Goal: Task Accomplishment & Management: Complete application form

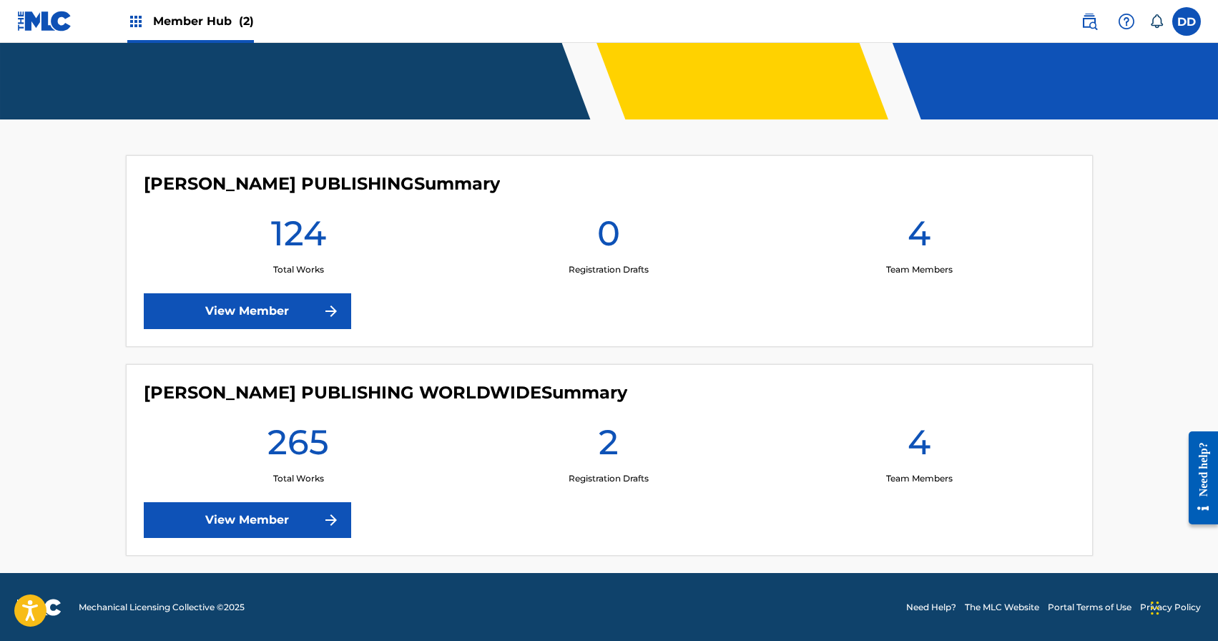
scroll to position [275, 0]
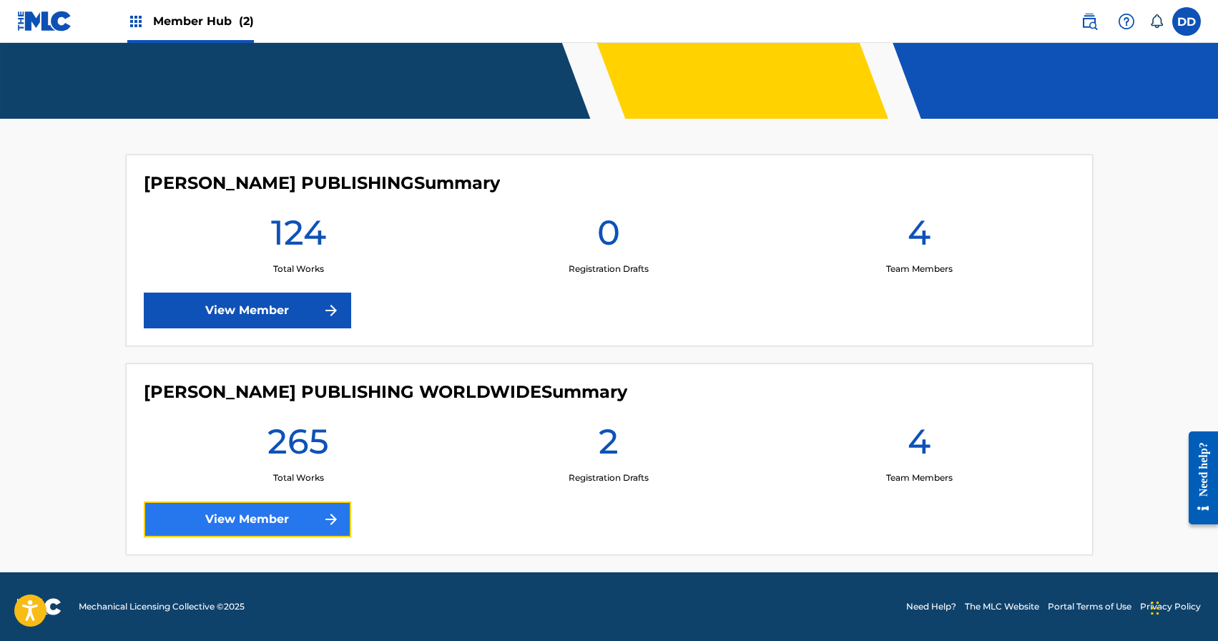
click at [313, 504] on link "View Member" at bounding box center [247, 519] width 207 height 36
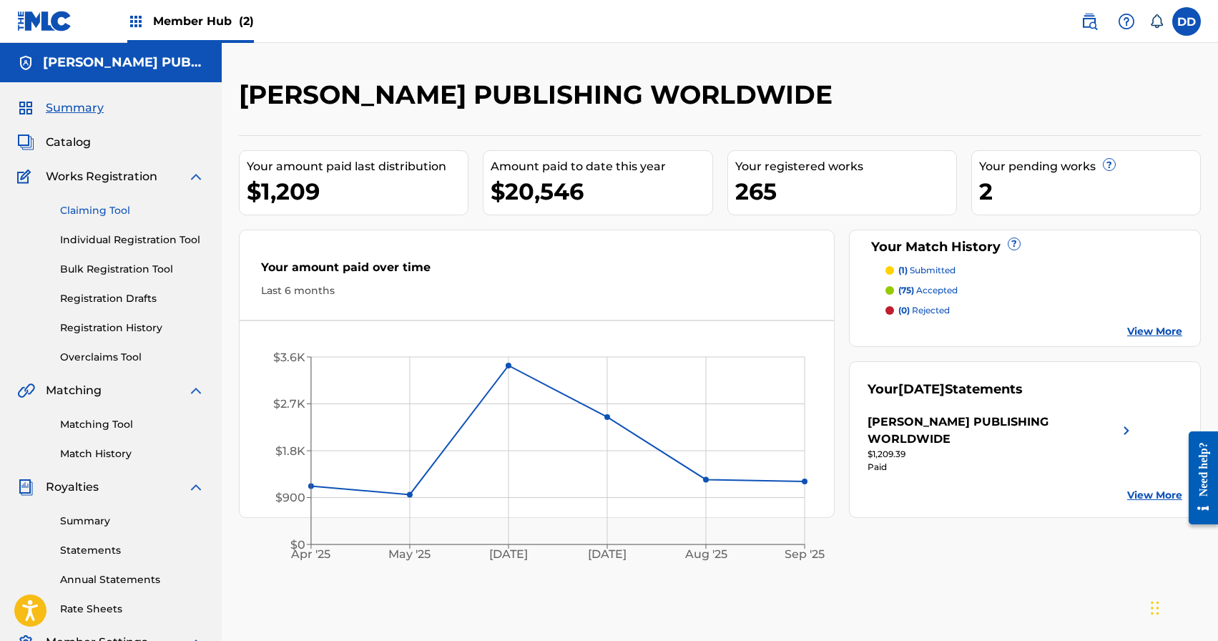
click at [97, 208] on link "Claiming Tool" at bounding box center [132, 210] width 144 height 15
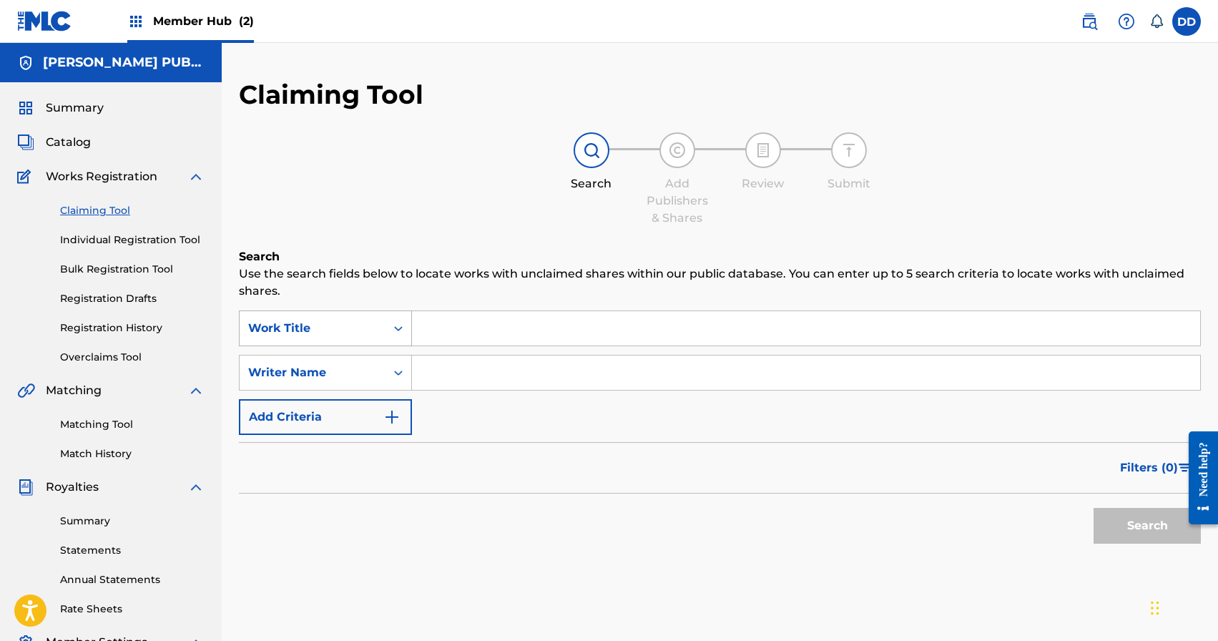
click at [293, 311] on div "Work Title" at bounding box center [325, 328] width 173 height 36
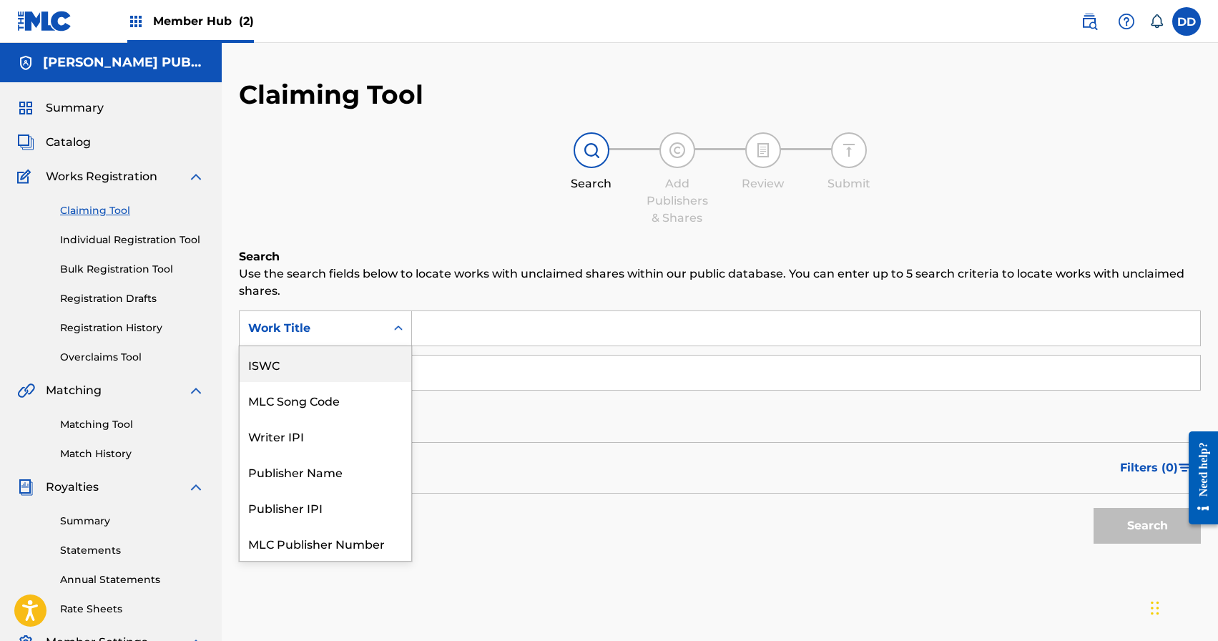
drag, startPoint x: 303, startPoint y: 371, endPoint x: 314, endPoint y: 346, distance: 26.6
click at [303, 371] on div "ISWC" at bounding box center [326, 364] width 172 height 36
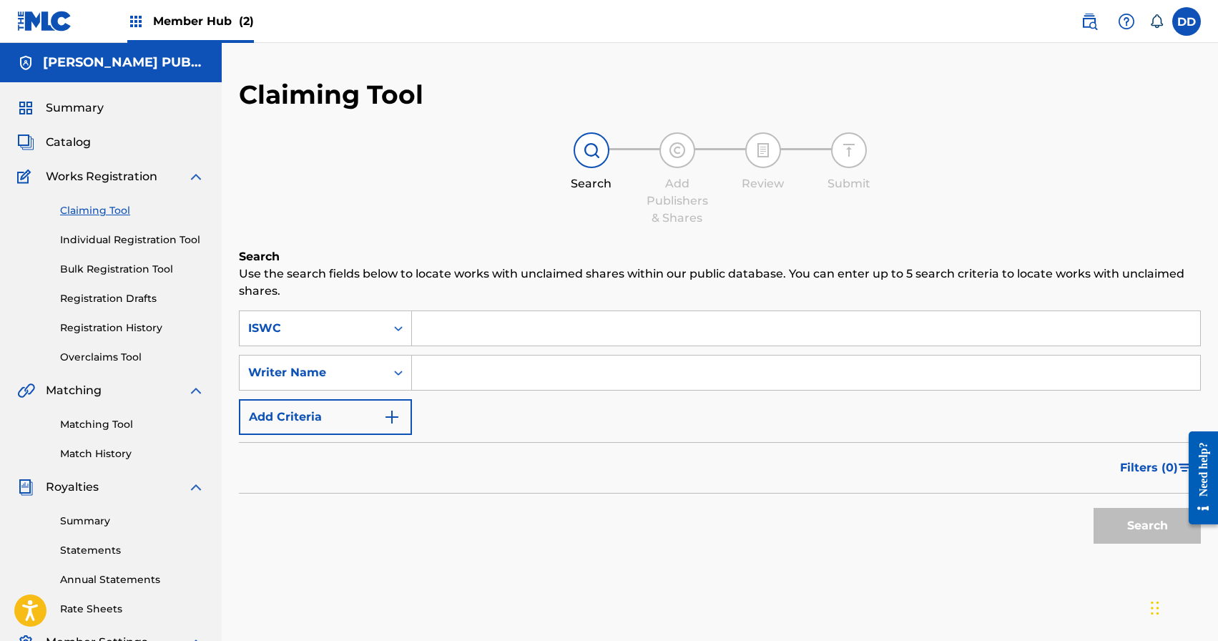
click at [469, 332] on input "Search Form" at bounding box center [806, 328] width 788 height 34
paste input "T3202251530"
type input "T3202251530"
click at [1150, 530] on button "Search" at bounding box center [1147, 526] width 107 height 36
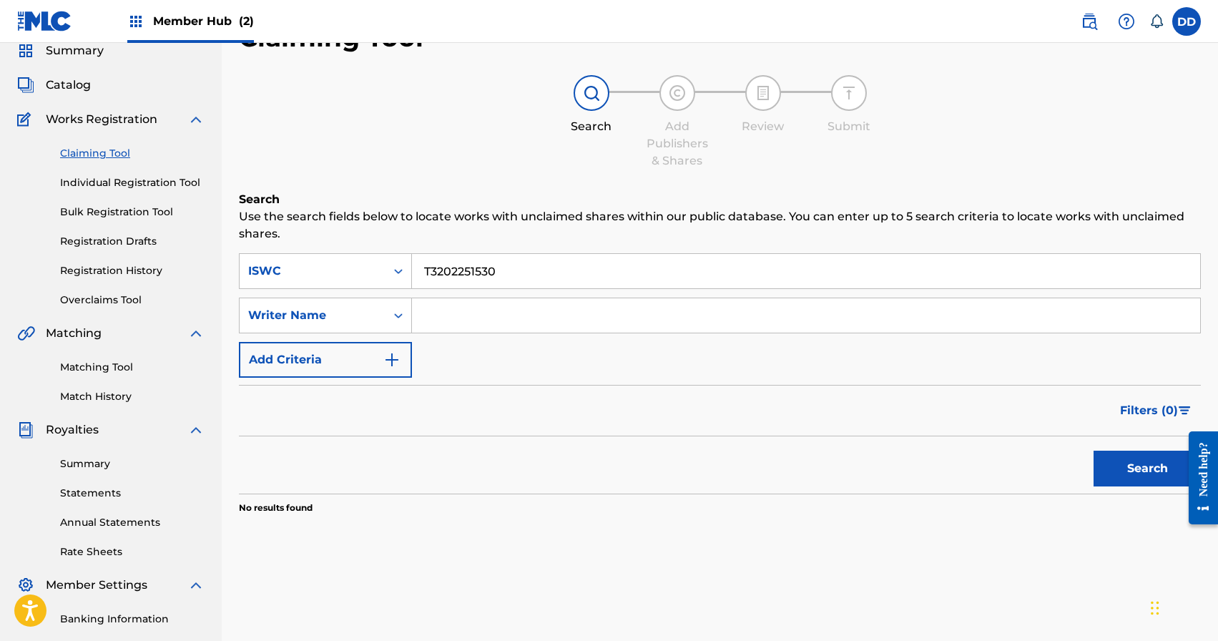
scroll to position [55, 0]
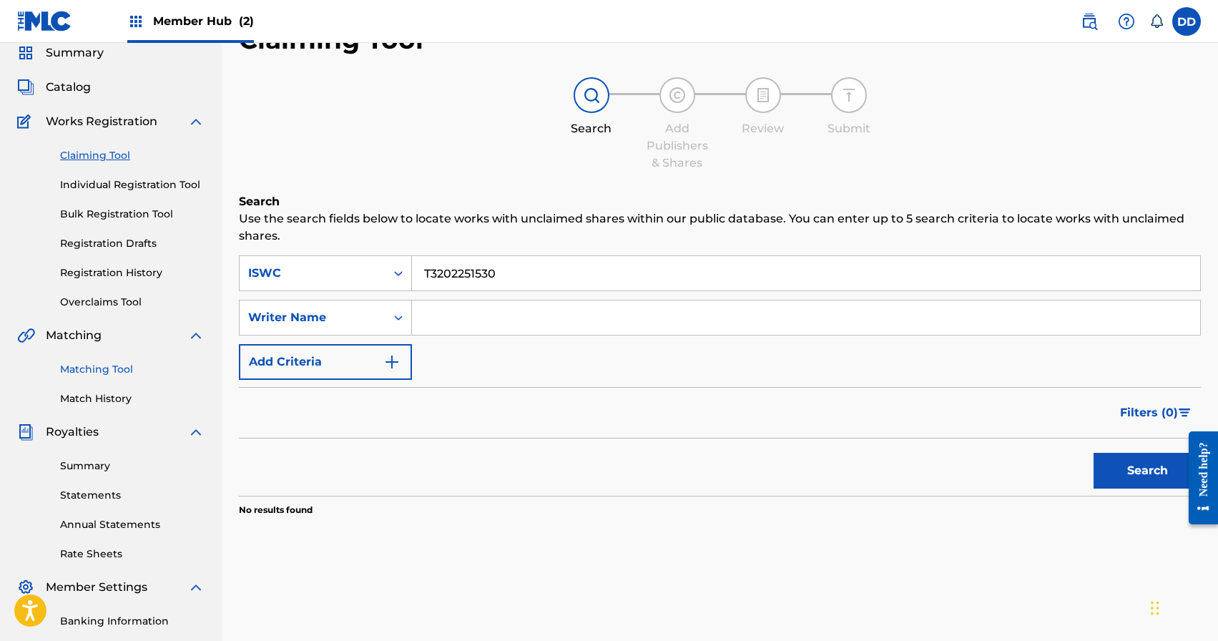
click at [87, 374] on link "Matching Tool" at bounding box center [132, 369] width 144 height 15
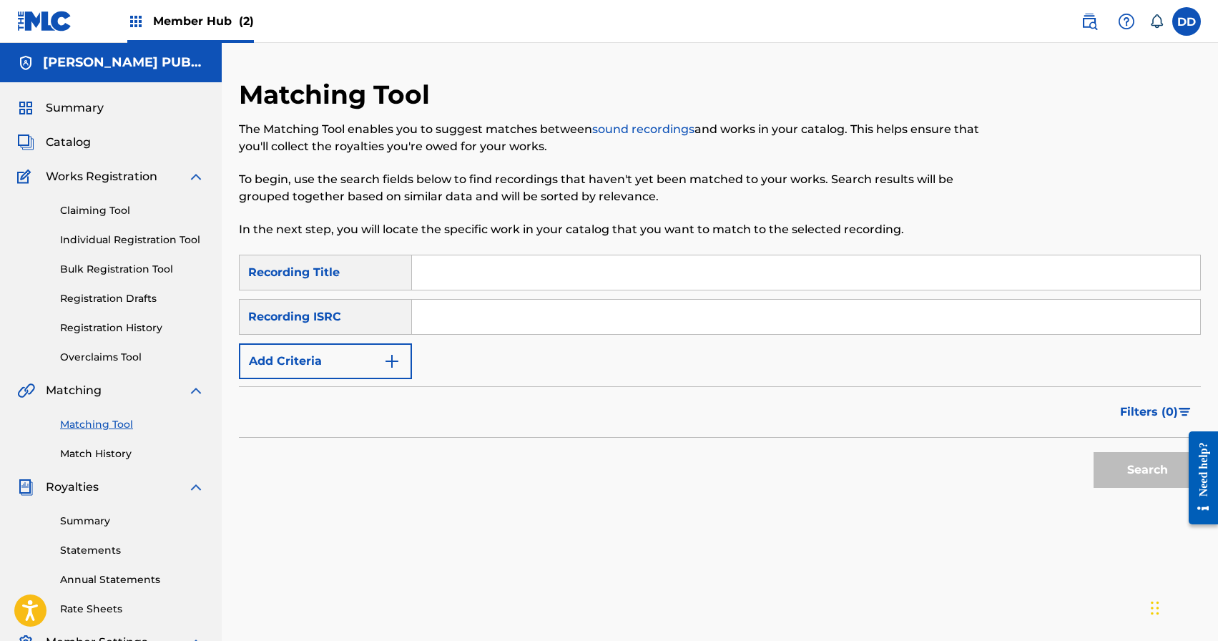
click at [446, 312] on input "Search Form" at bounding box center [806, 317] width 788 height 34
paste input "TCABG1262075"
type input "TCABG1262075"
click at [1139, 473] on button "Search" at bounding box center [1147, 470] width 107 height 36
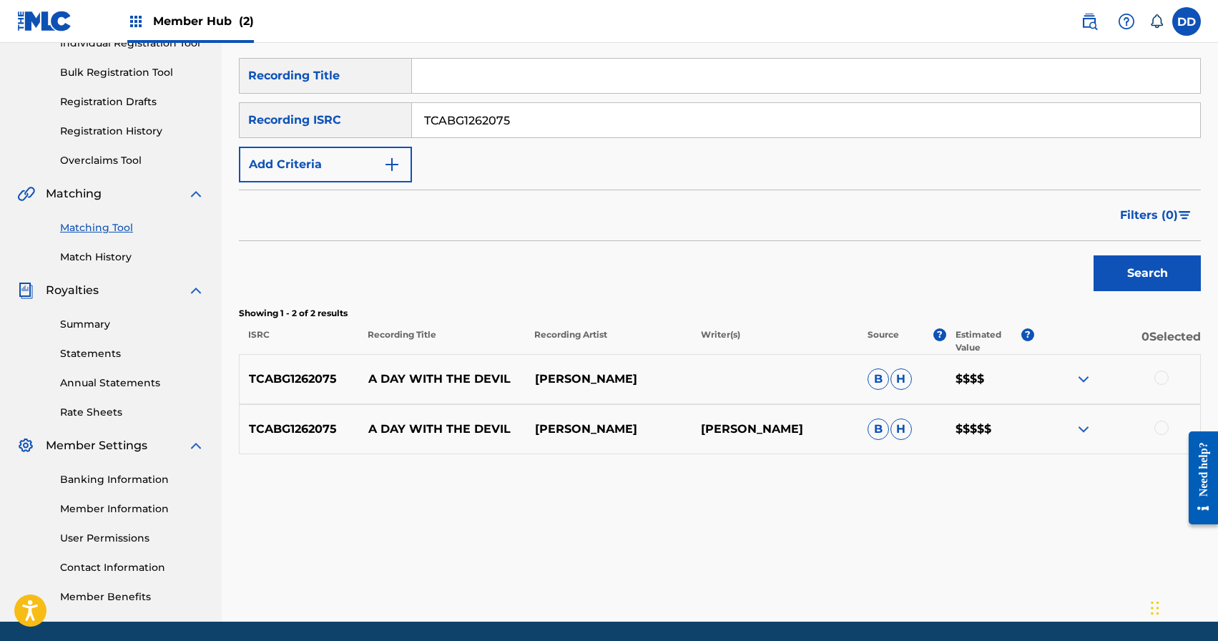
scroll to position [200, 0]
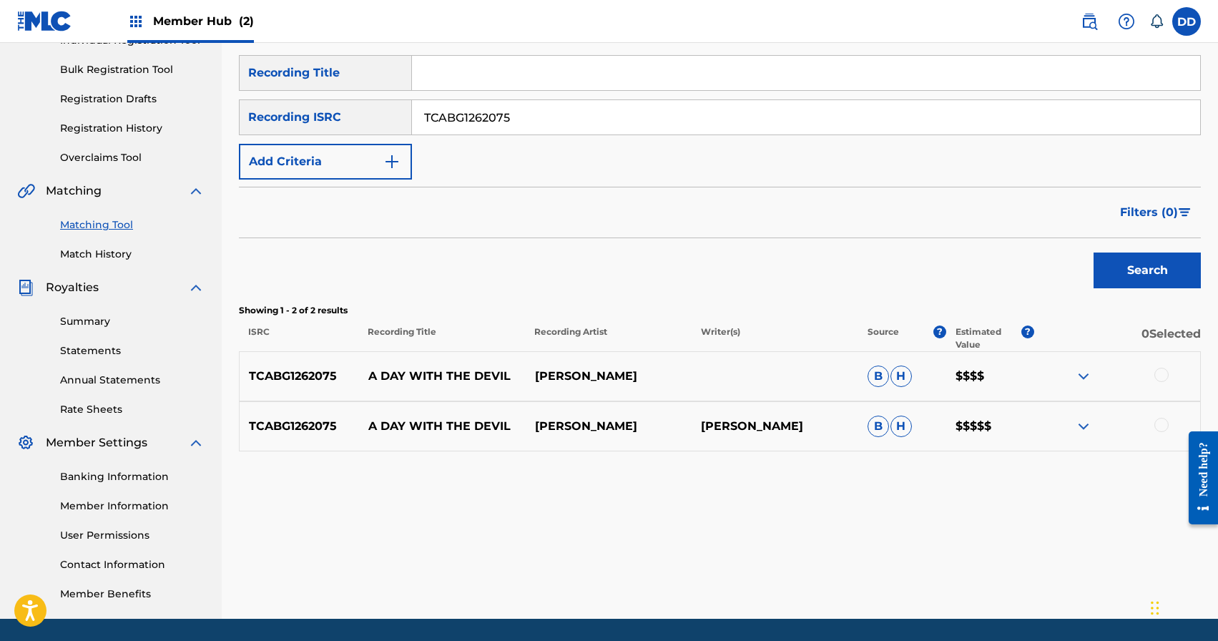
click at [1159, 378] on div at bounding box center [1161, 375] width 14 height 14
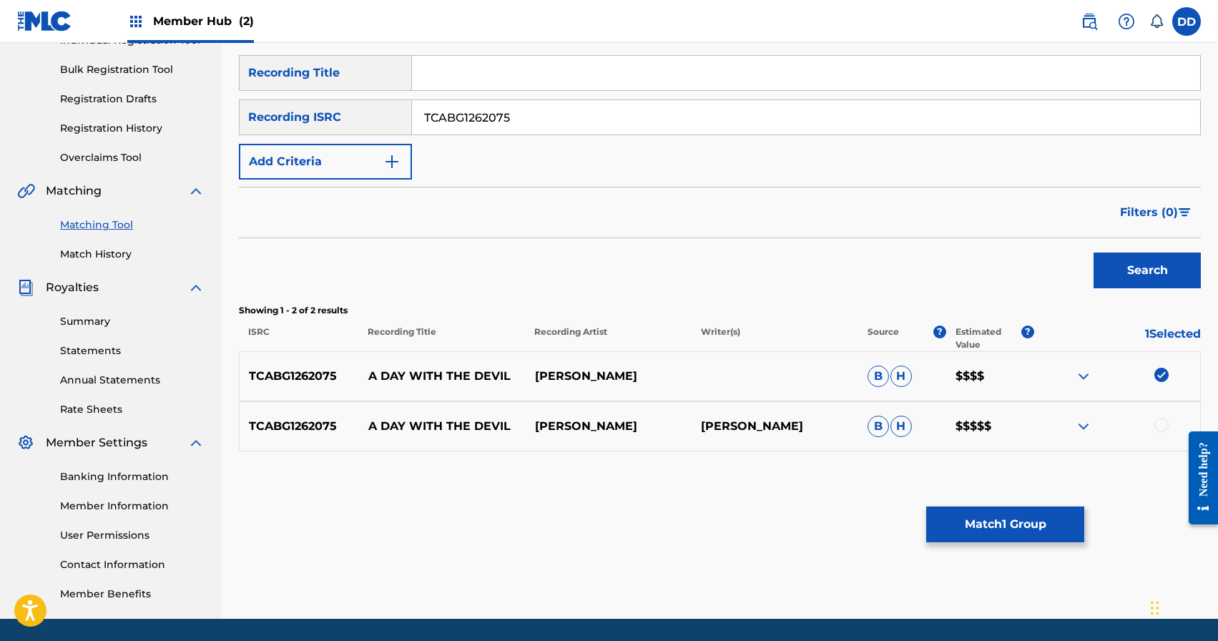
click at [1162, 424] on div at bounding box center [1161, 425] width 14 height 14
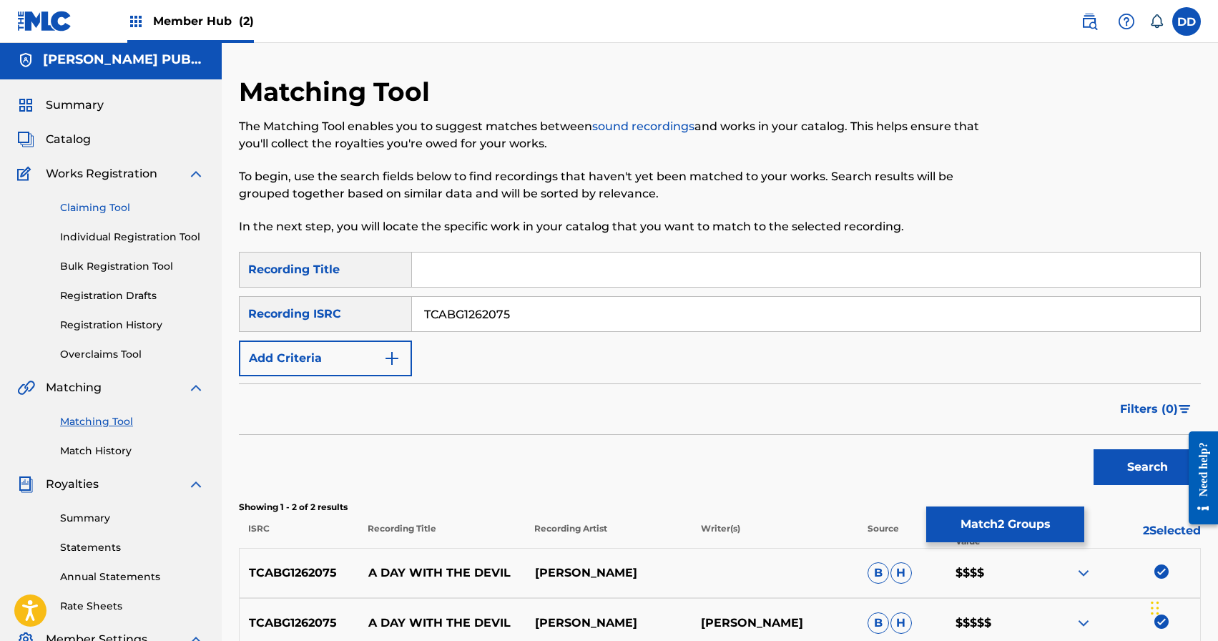
scroll to position [1, 0]
click at [100, 207] on link "Claiming Tool" at bounding box center [132, 209] width 144 height 15
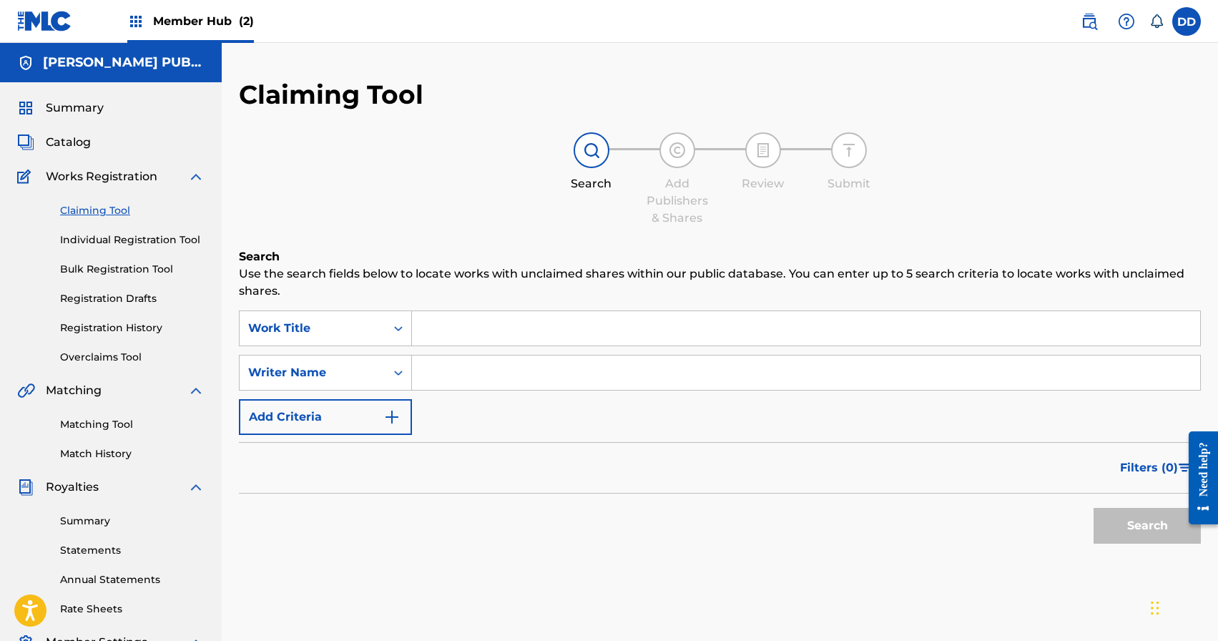
scroll to position [1, 0]
click at [496, 332] on input "Search Form" at bounding box center [806, 327] width 788 height 34
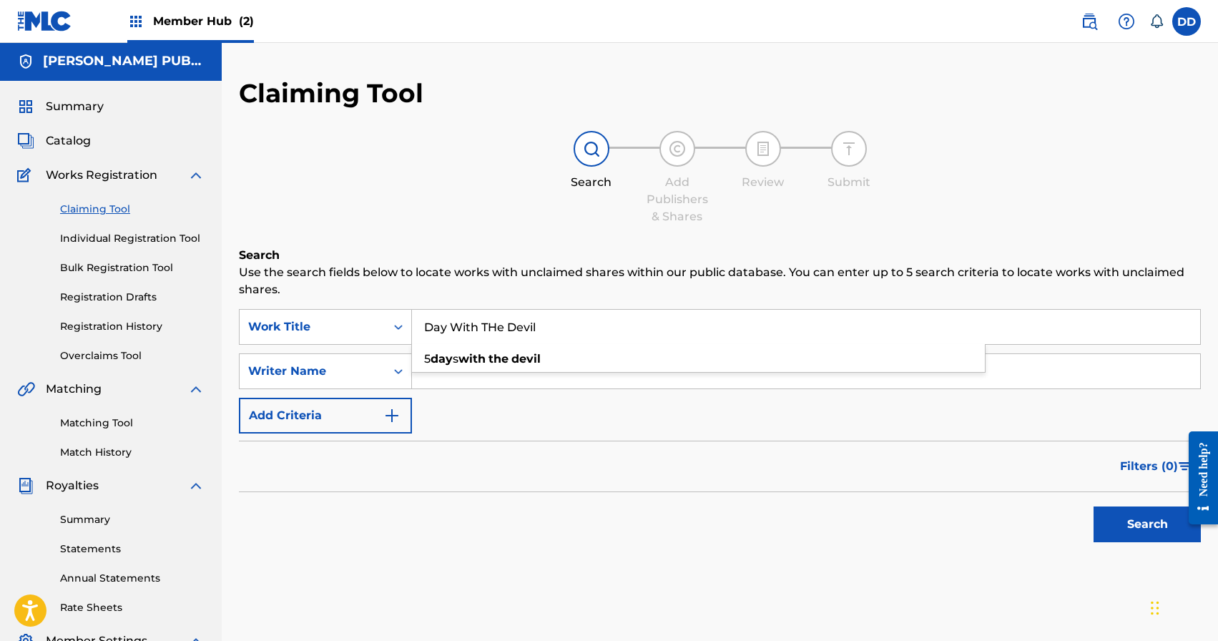
type input "Day With THe Devil"
type input "Rodney Griffin"
click at [1155, 523] on button "Search" at bounding box center [1147, 524] width 107 height 36
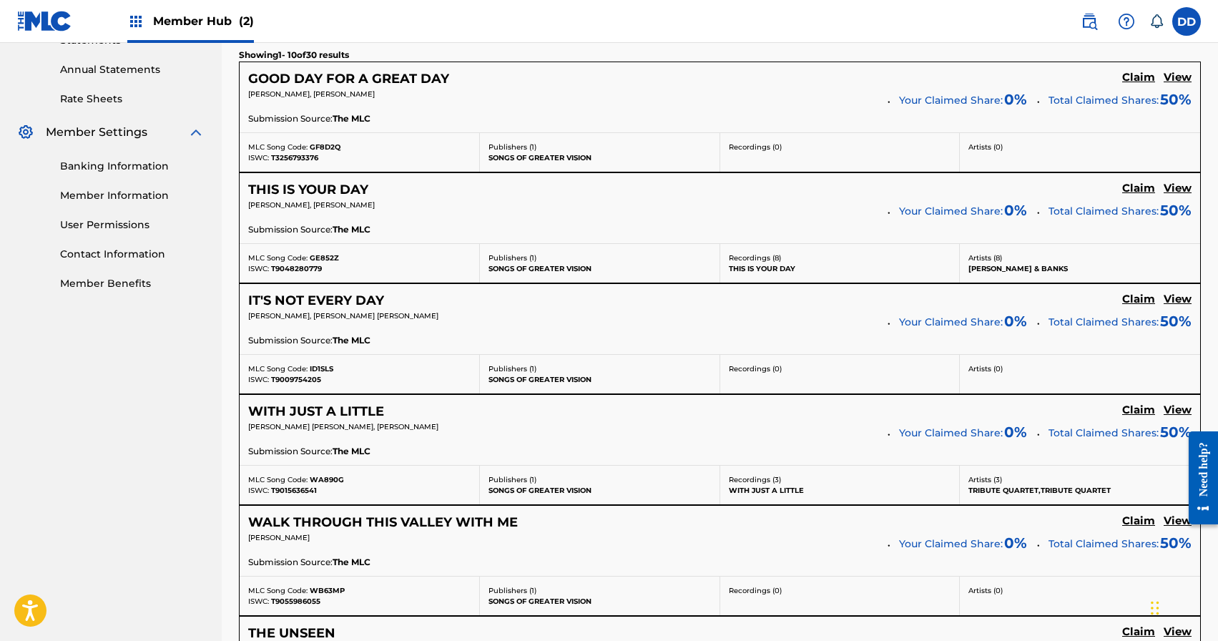
scroll to position [0, 0]
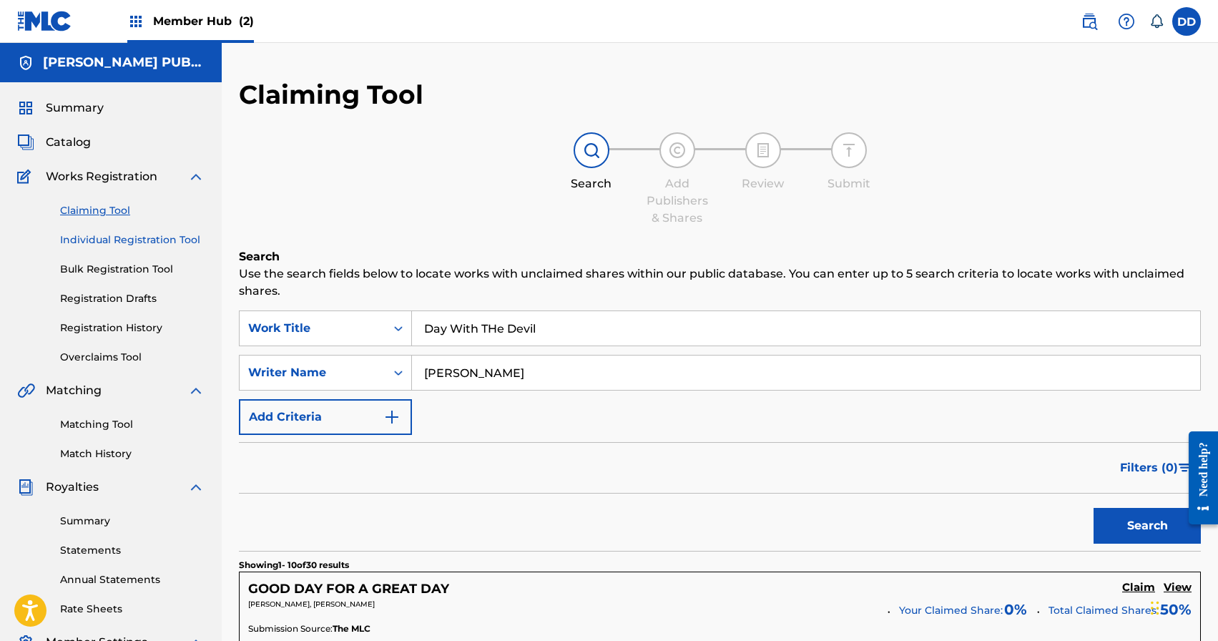
click at [149, 242] on link "Individual Registration Tool" at bounding box center [132, 239] width 144 height 15
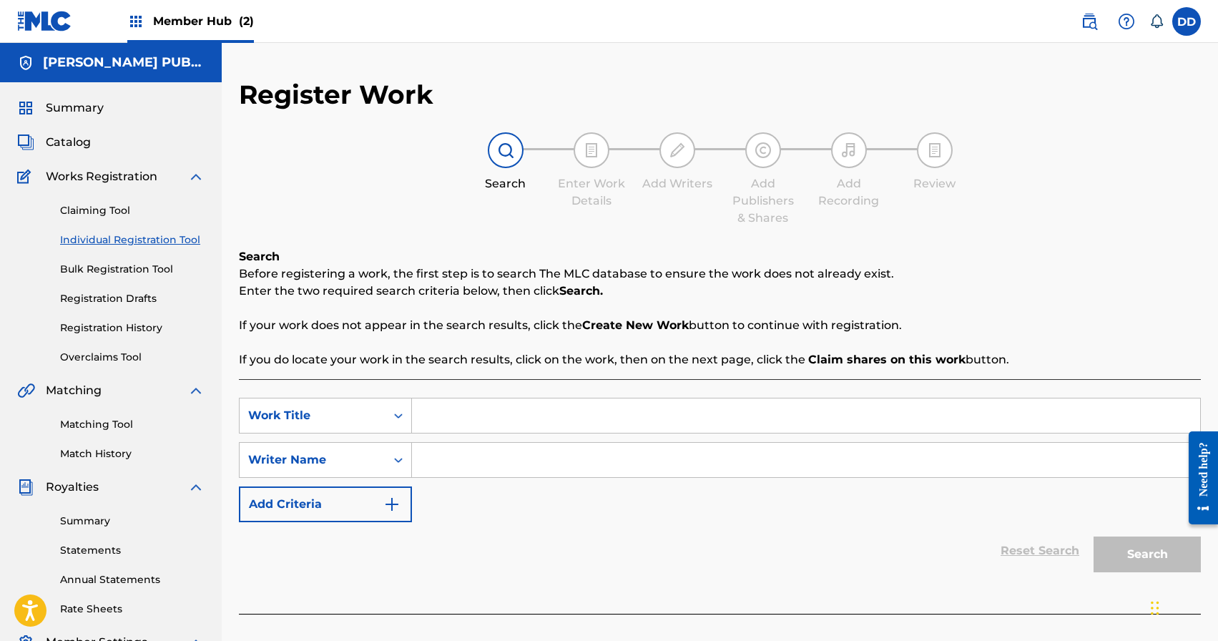
click at [426, 415] on input "Search Form" at bounding box center [806, 415] width 788 height 34
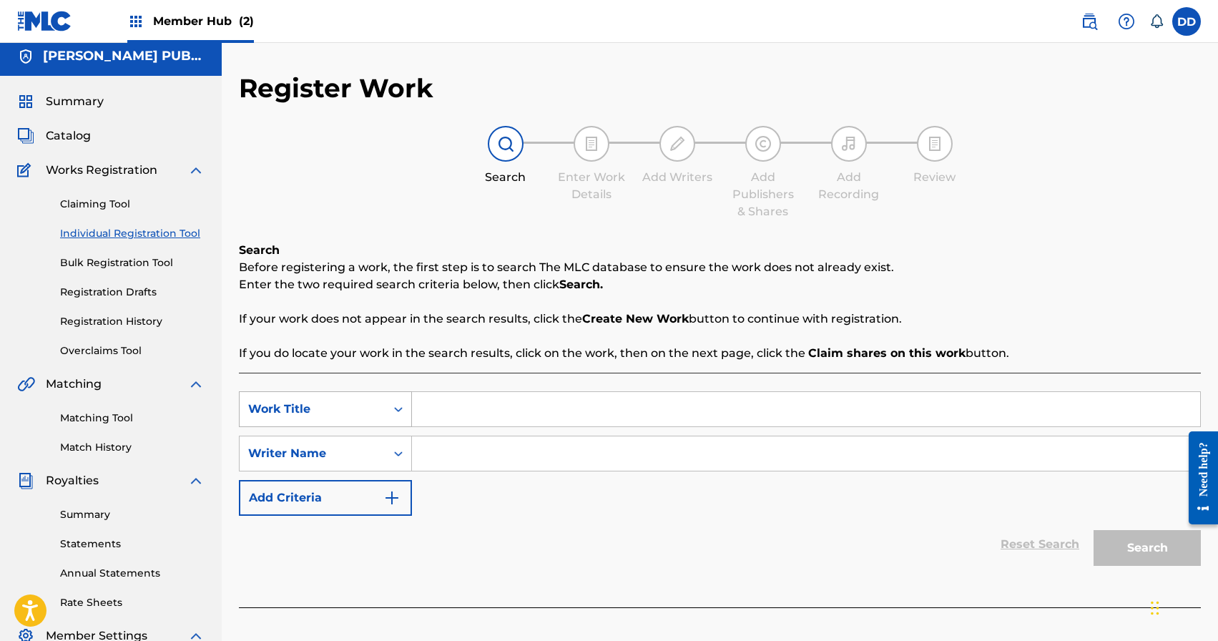
click at [384, 421] on div "Work Title" at bounding box center [325, 409] width 173 height 36
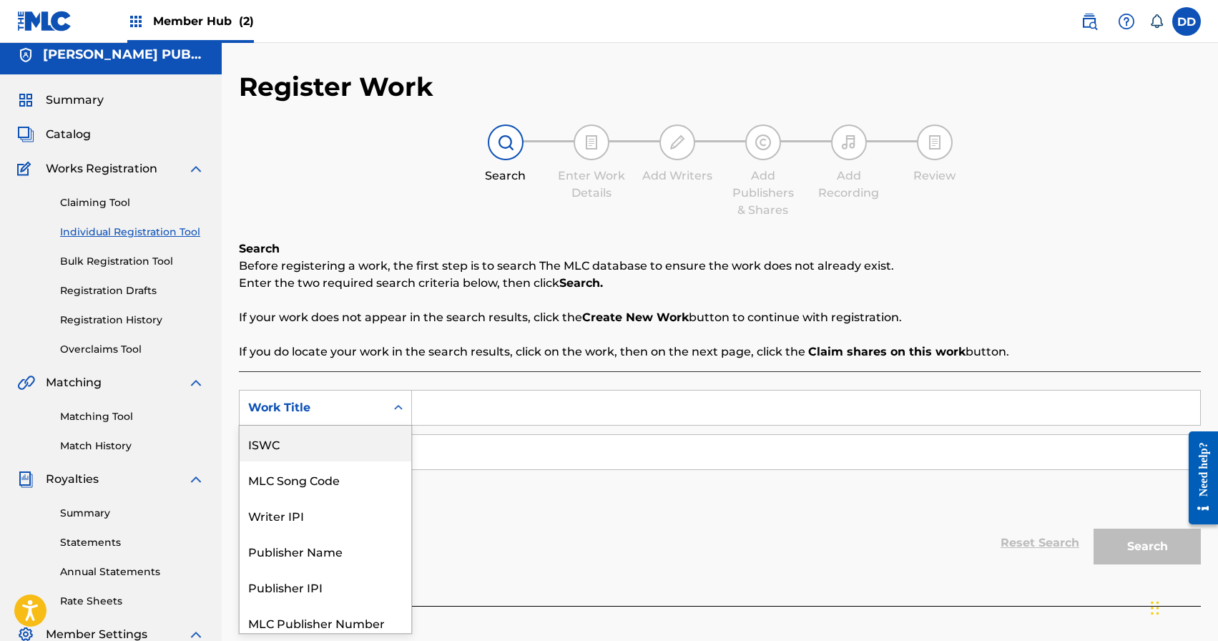
click at [313, 459] on div "ISWC" at bounding box center [326, 444] width 172 height 36
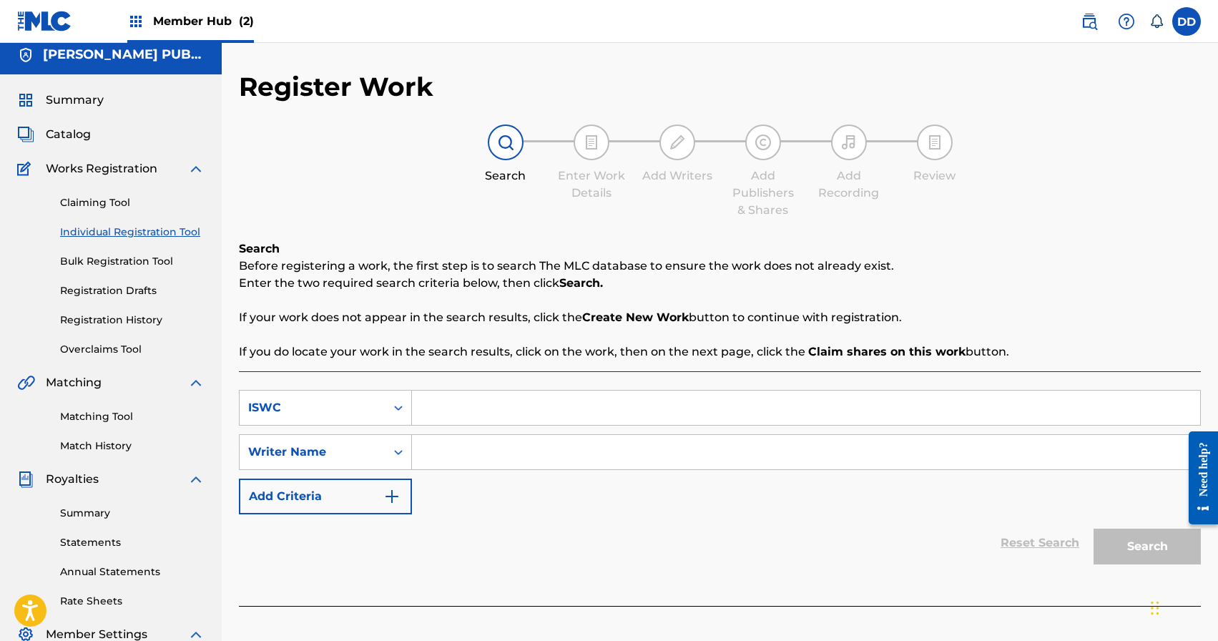
click at [466, 403] on input "Search Form" at bounding box center [806, 408] width 788 height 34
paste input "TCABG1262075"
type input "TCABG1262075"
click at [540, 448] on input "Search Form" at bounding box center [806, 452] width 788 height 34
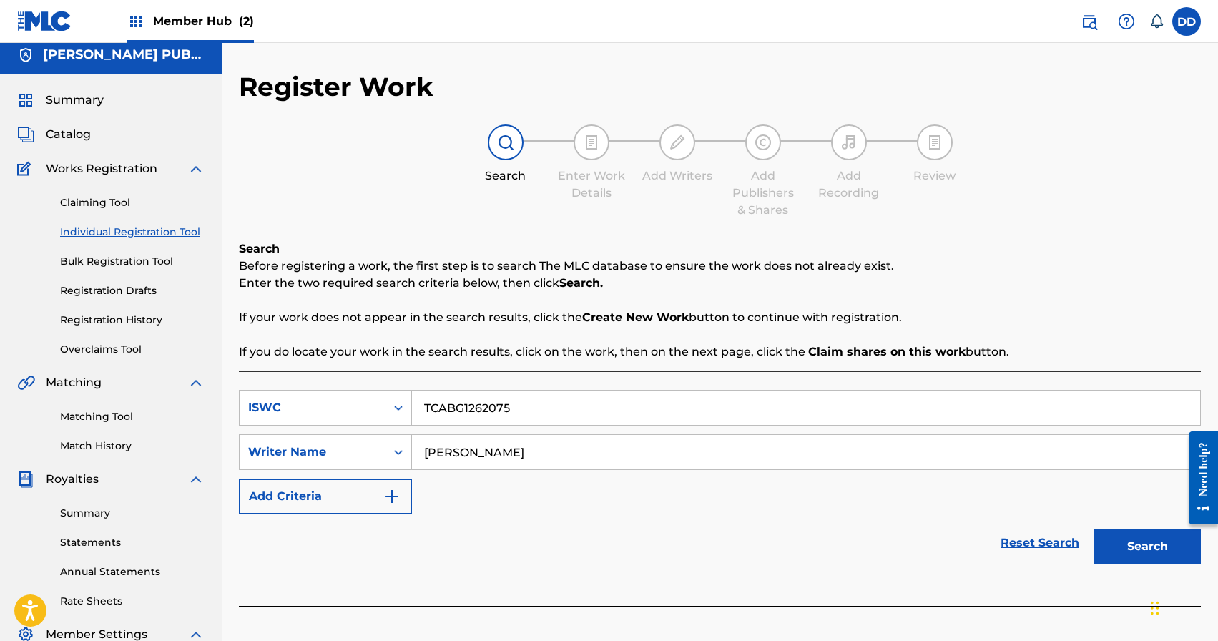
type input "Rodney Griffin"
click at [1094, 529] on button "Search" at bounding box center [1147, 547] width 107 height 36
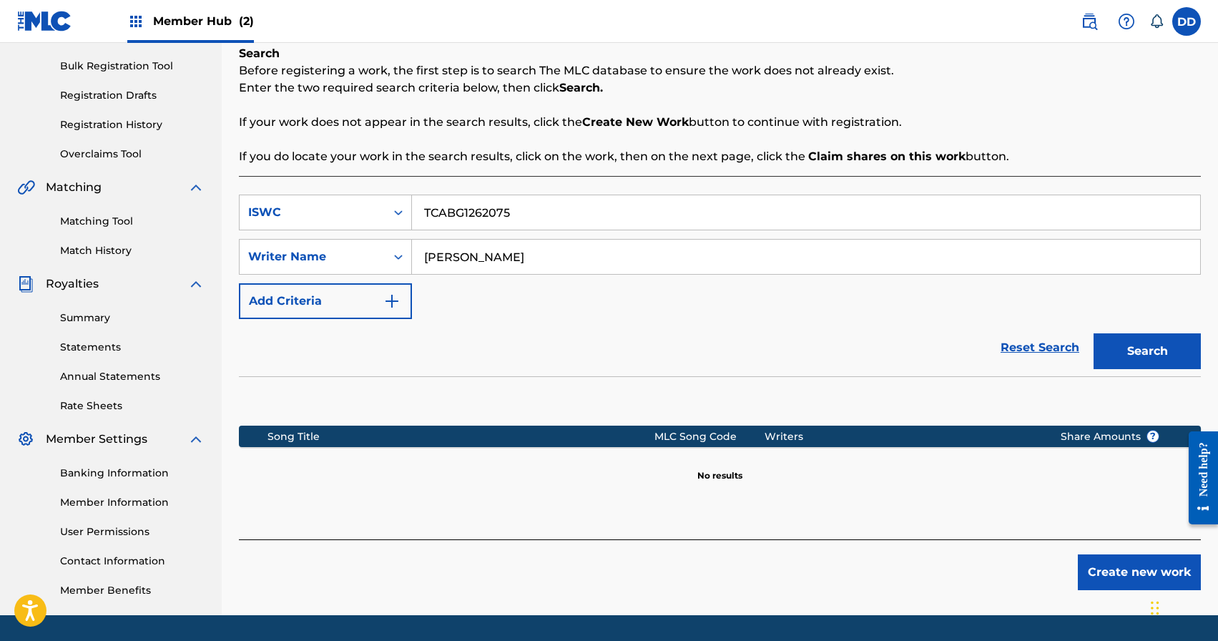
scroll to position [205, 0]
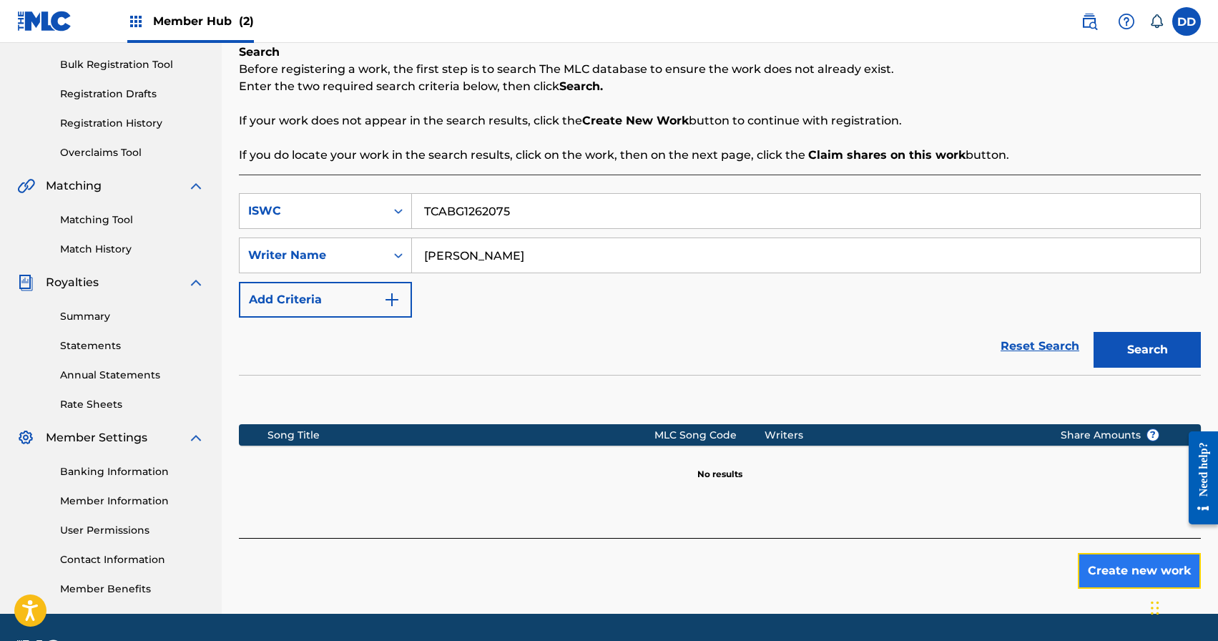
click at [1100, 566] on button "Create new work" at bounding box center [1139, 571] width 123 height 36
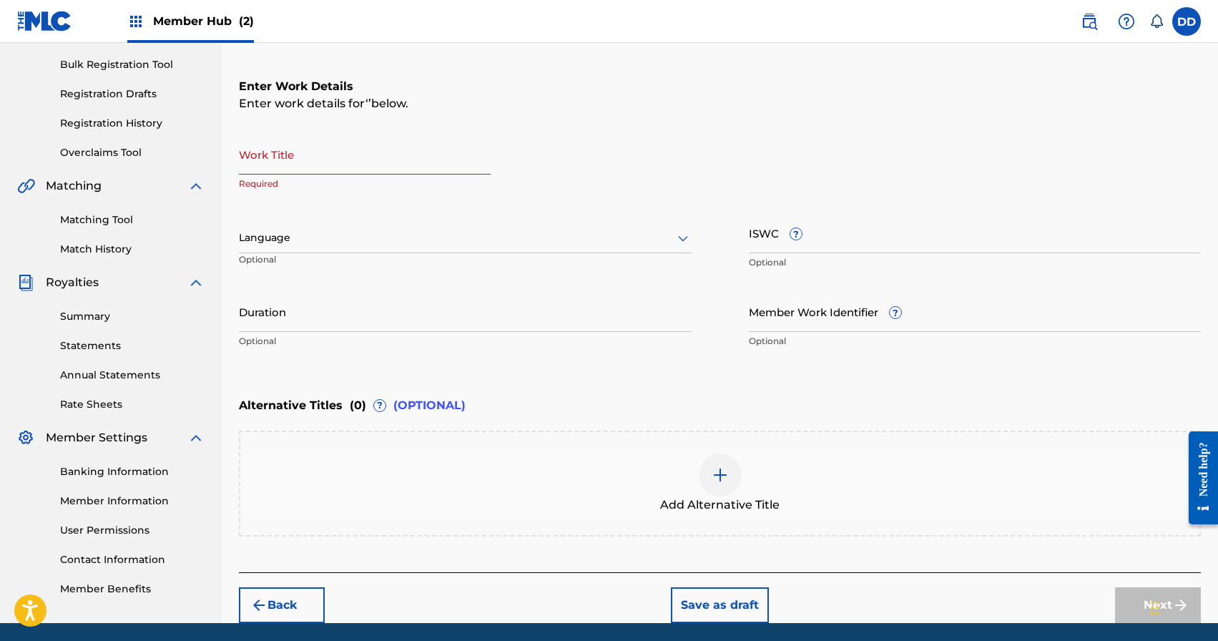
click at [409, 162] on input "Work Title" at bounding box center [365, 154] width 252 height 41
paste input "DAY WITH THE DEVIL 62770550 GRIFFIN RODNEY MCBRIDE JIM MASON MATT"
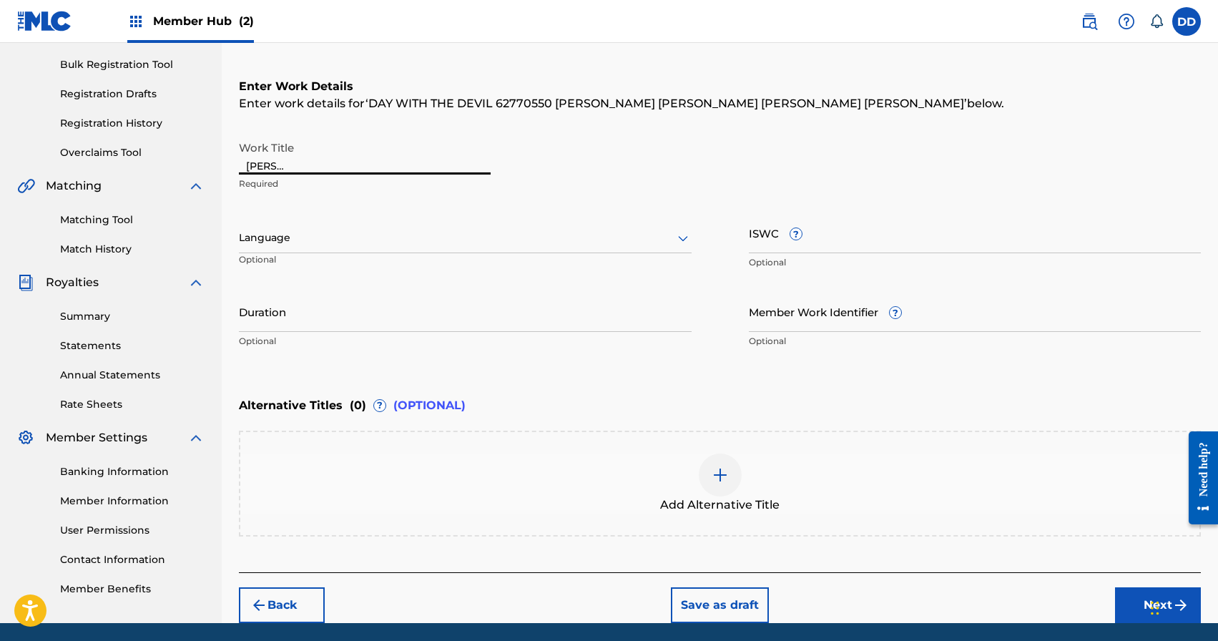
scroll to position [0, 202]
drag, startPoint x: 256, startPoint y: 165, endPoint x: 589, endPoint y: 177, distance: 332.8
click at [589, 177] on div "Work Title DAY WITH THE DEVIL 62770550 GRIFFIN RODNEY MCBRIDE JIM MASON MATT Re…" at bounding box center [720, 166] width 962 height 64
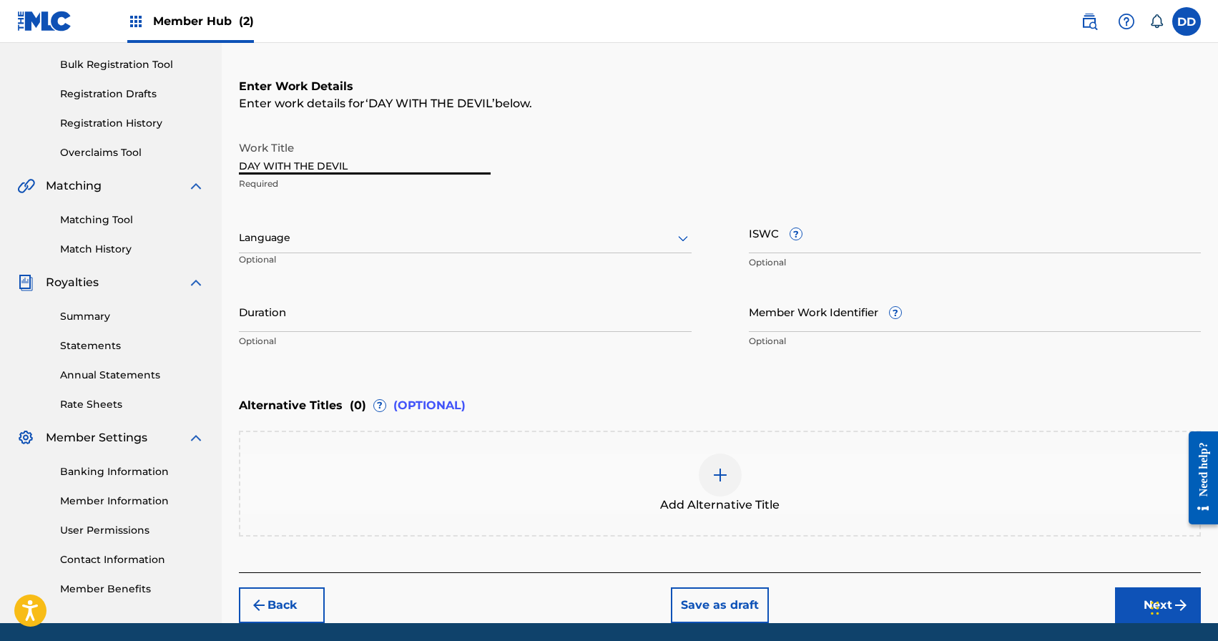
type input "DAY WITH THE DEVIL"
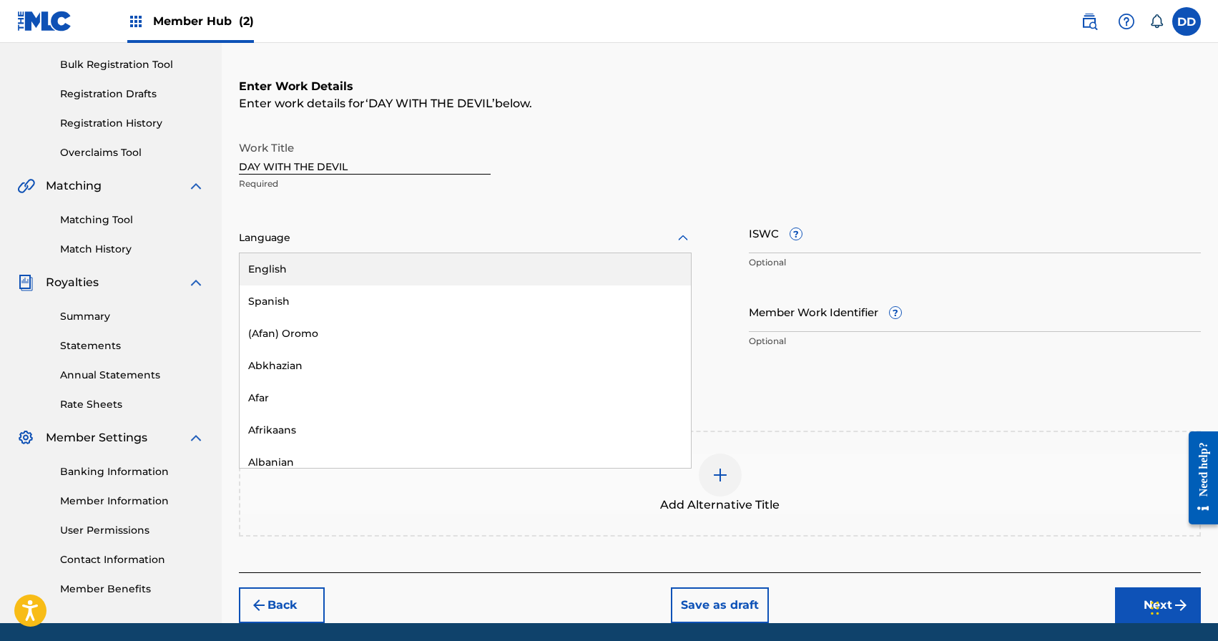
click at [468, 230] on div at bounding box center [465, 238] width 453 height 18
drag, startPoint x: 415, startPoint y: 270, endPoint x: 474, endPoint y: 263, distance: 59.8
click at [415, 270] on div "English" at bounding box center [465, 269] width 451 height 32
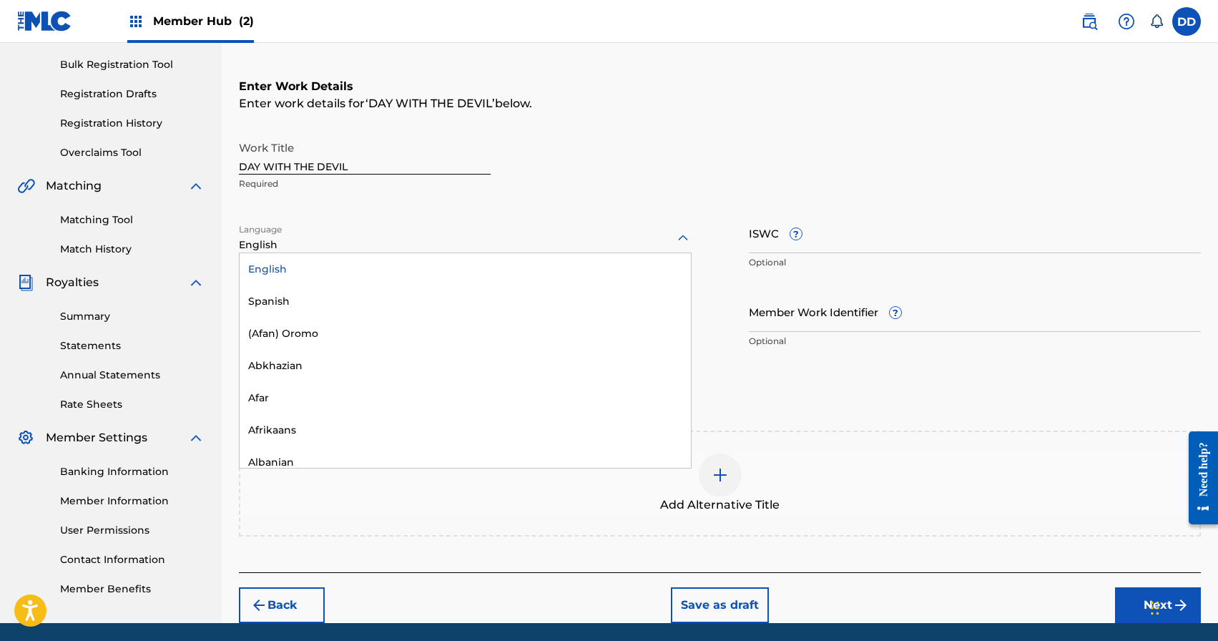
drag, startPoint x: 358, startPoint y: 242, endPoint x: 612, endPoint y: 254, distance: 253.5
click at [358, 242] on div at bounding box center [465, 238] width 453 height 18
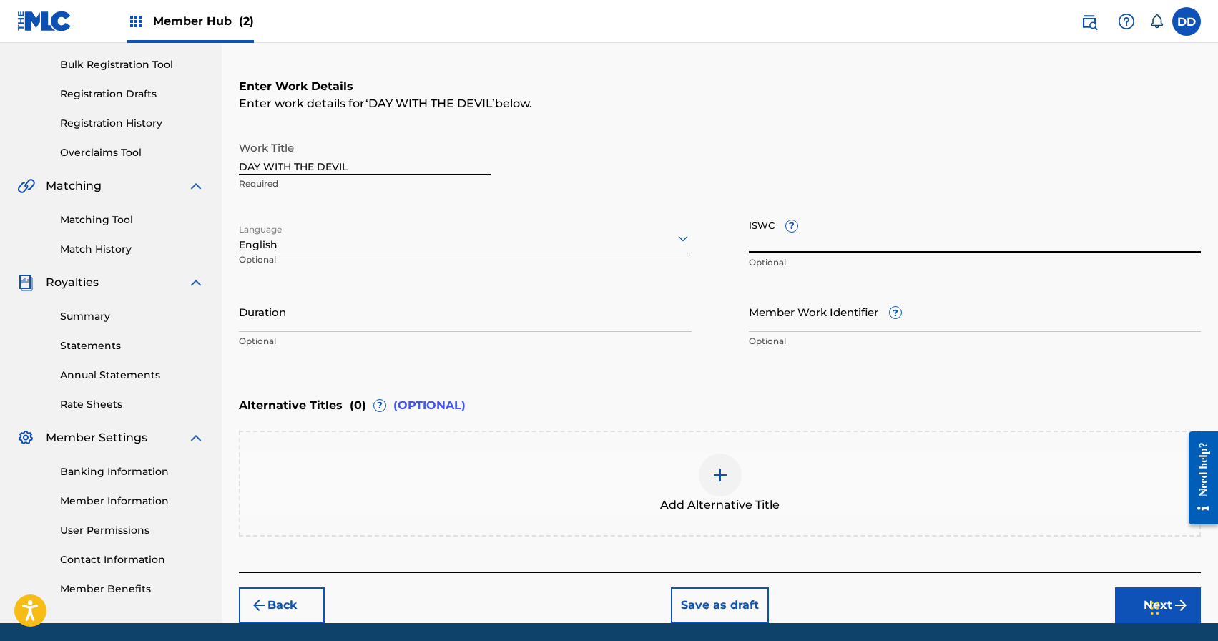
click at [802, 239] on input "ISWC ?" at bounding box center [975, 232] width 453 height 41
paste input "T3202251530"
type input "T3202251530"
click at [787, 315] on input "Member Work Identifier ?" at bounding box center [975, 311] width 453 height 41
paste input "62770550"
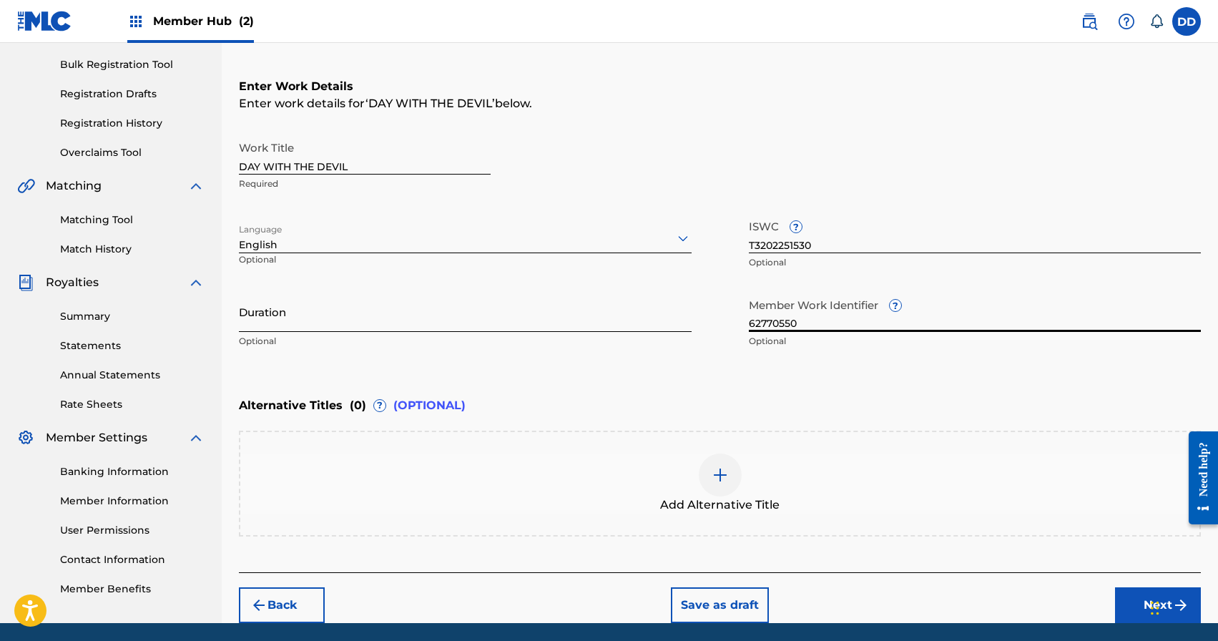
type input "62770550"
click at [426, 321] on input "Duration" at bounding box center [465, 311] width 453 height 41
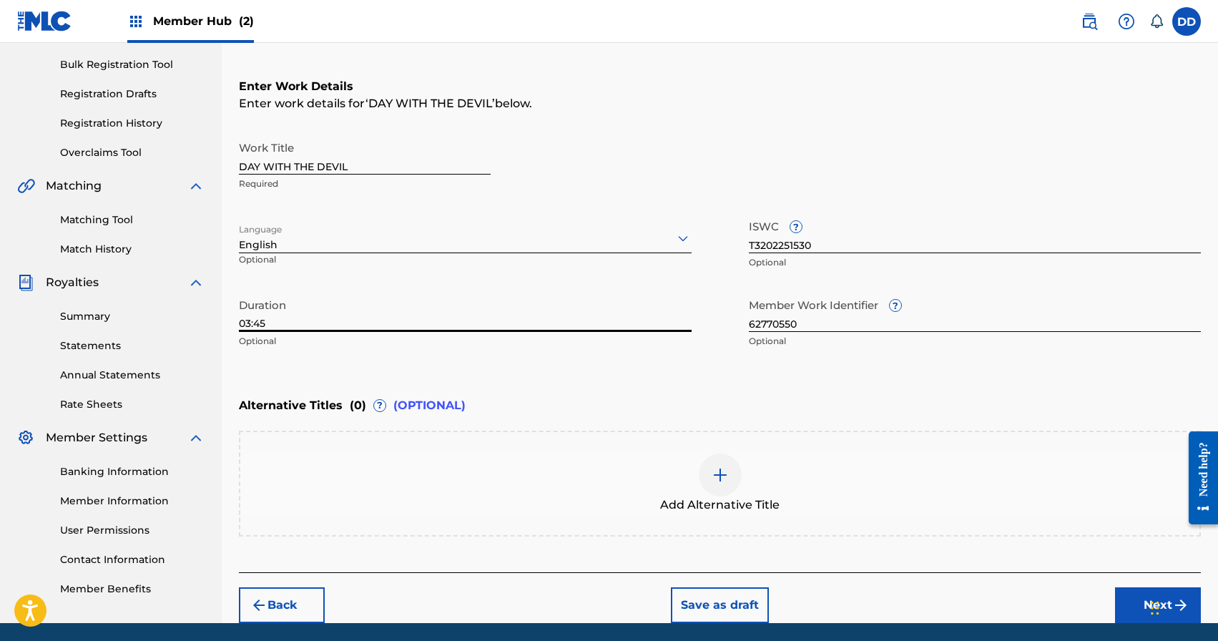
scroll to position [255, 0]
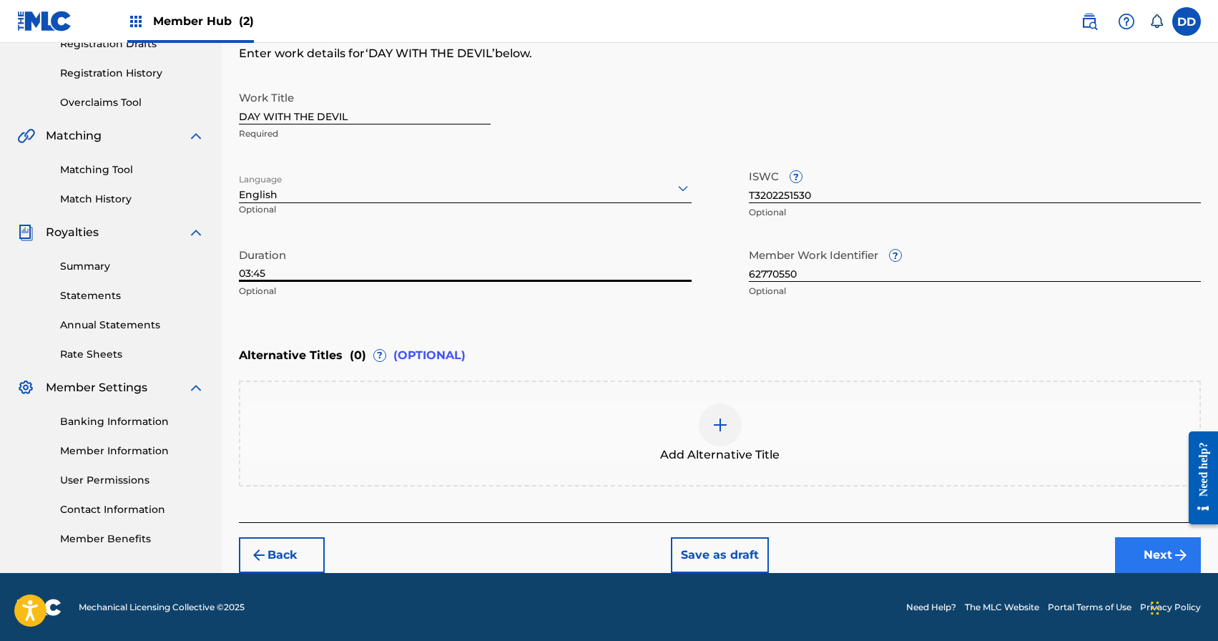
type input "03:45"
click at [1148, 559] on button "Next" at bounding box center [1158, 555] width 86 height 36
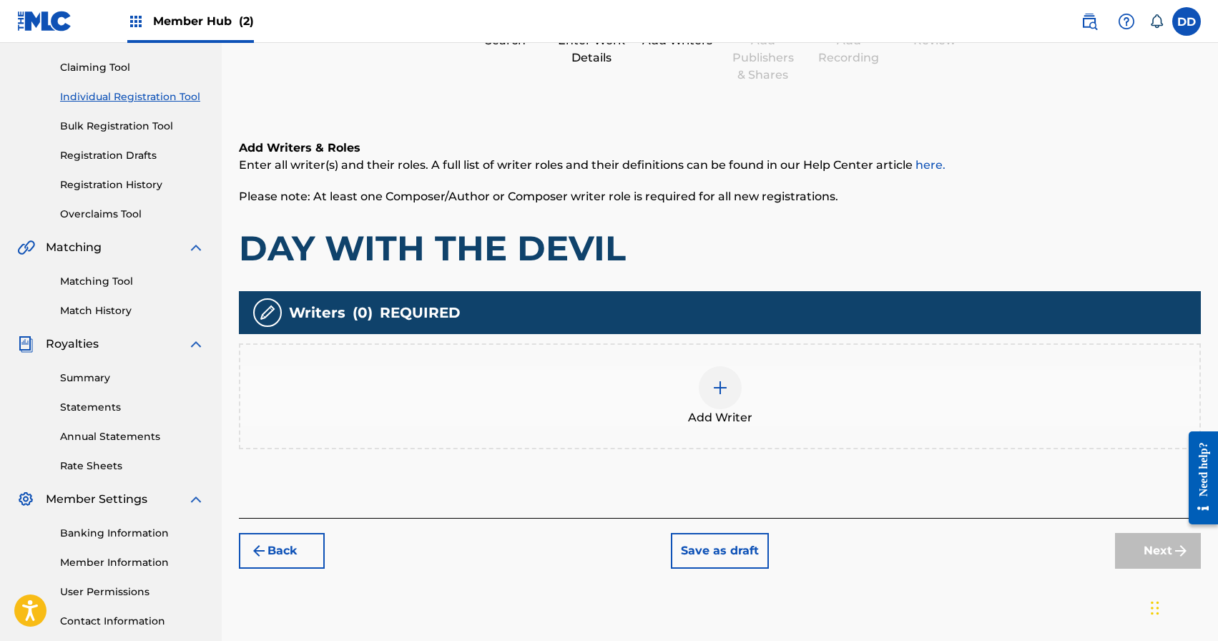
scroll to position [160, 0]
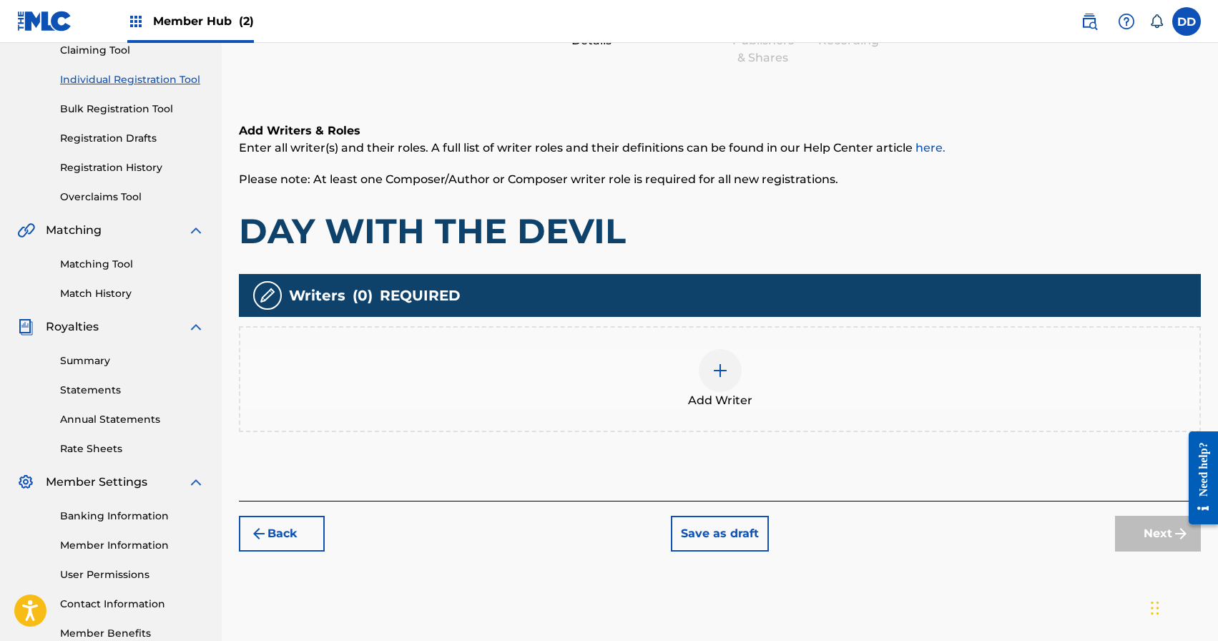
click at [710, 393] on span "Add Writer" at bounding box center [720, 400] width 64 height 17
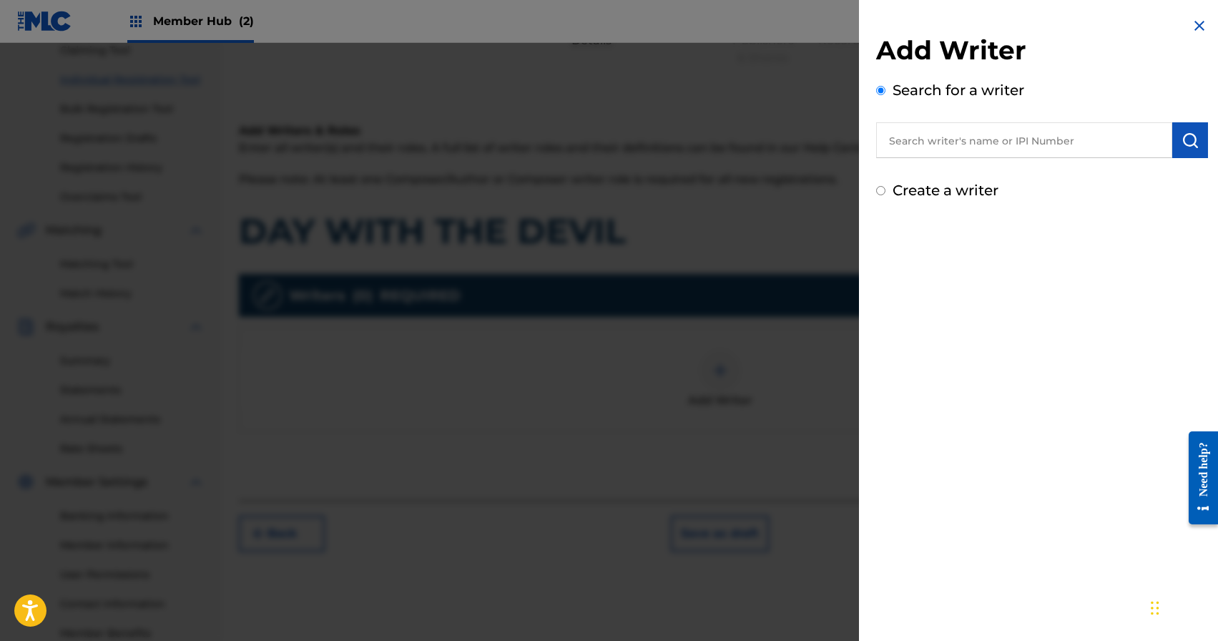
click at [960, 138] on input "text" at bounding box center [1024, 140] width 296 height 36
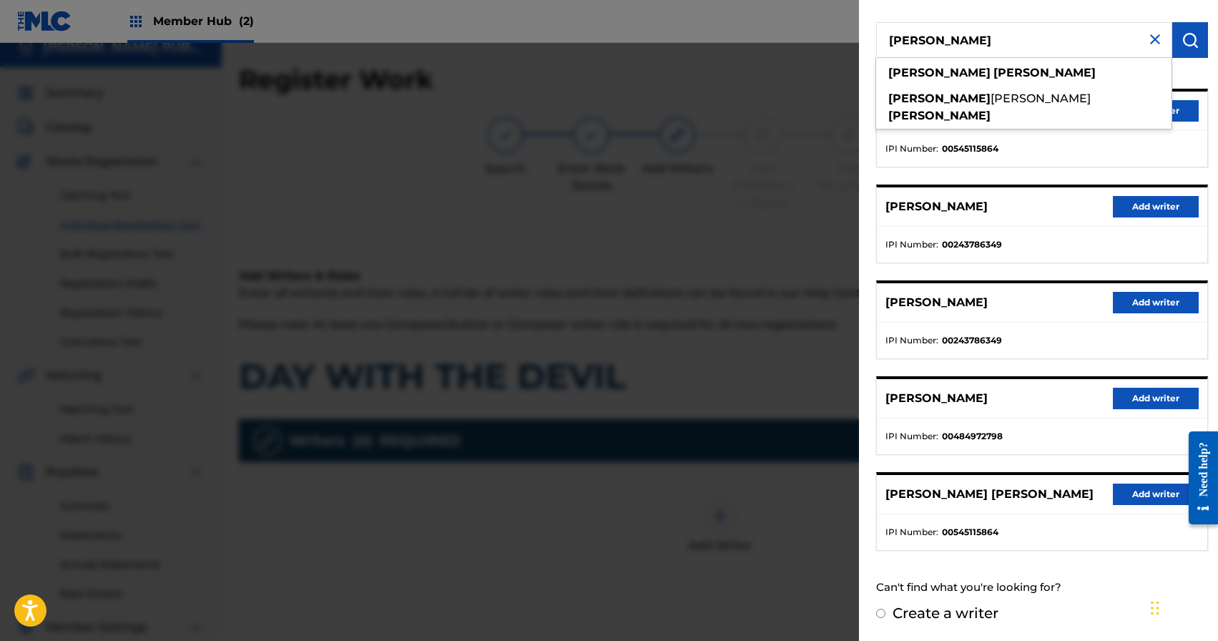
scroll to position [0, 0]
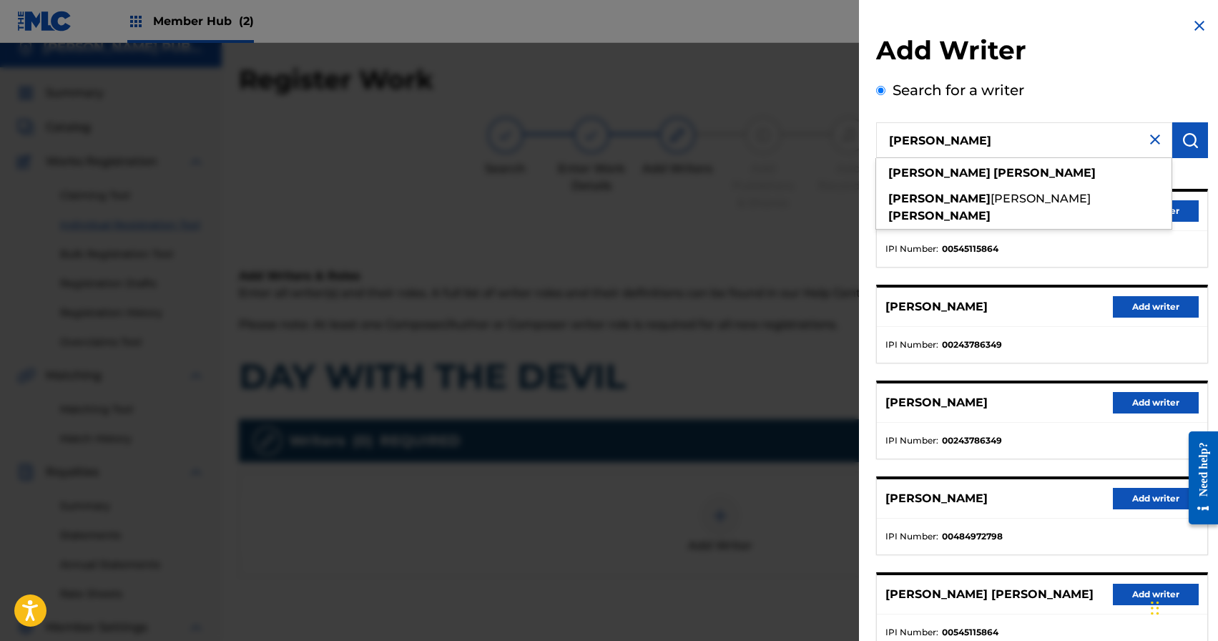
click at [1109, 71] on div "Add Writer Search for a writer Rodney Griffin rodney griffin rodney chad griffi…" at bounding box center [1042, 368] width 332 height 668
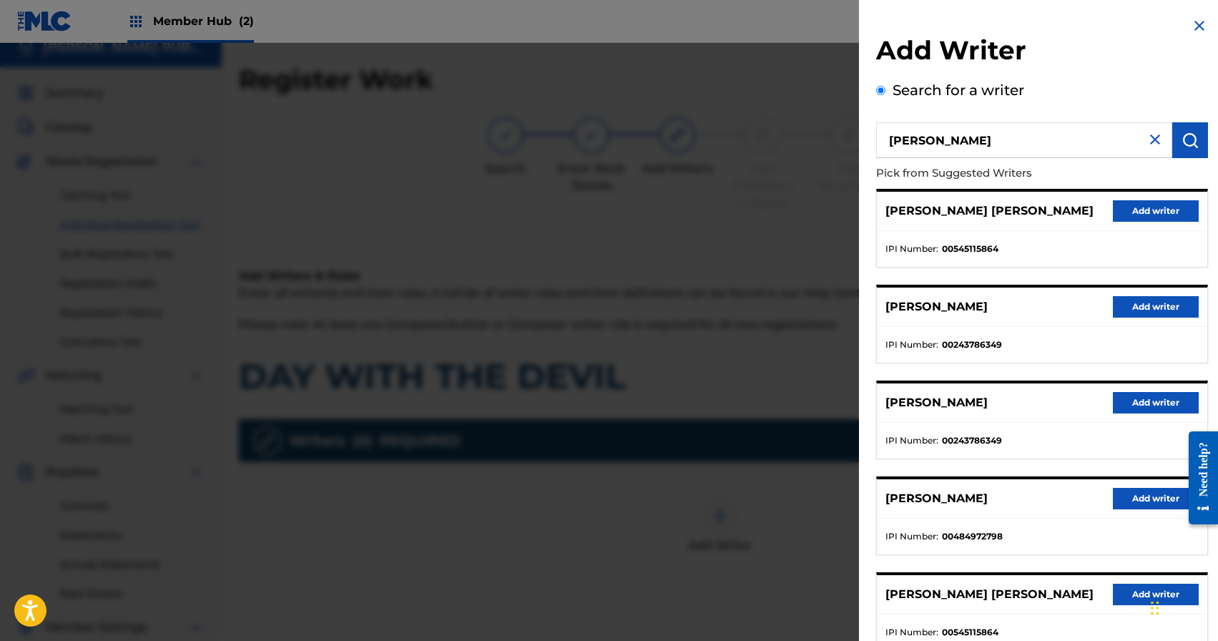
click at [1009, 129] on input "Rodney Griffin" at bounding box center [1024, 140] width 296 height 36
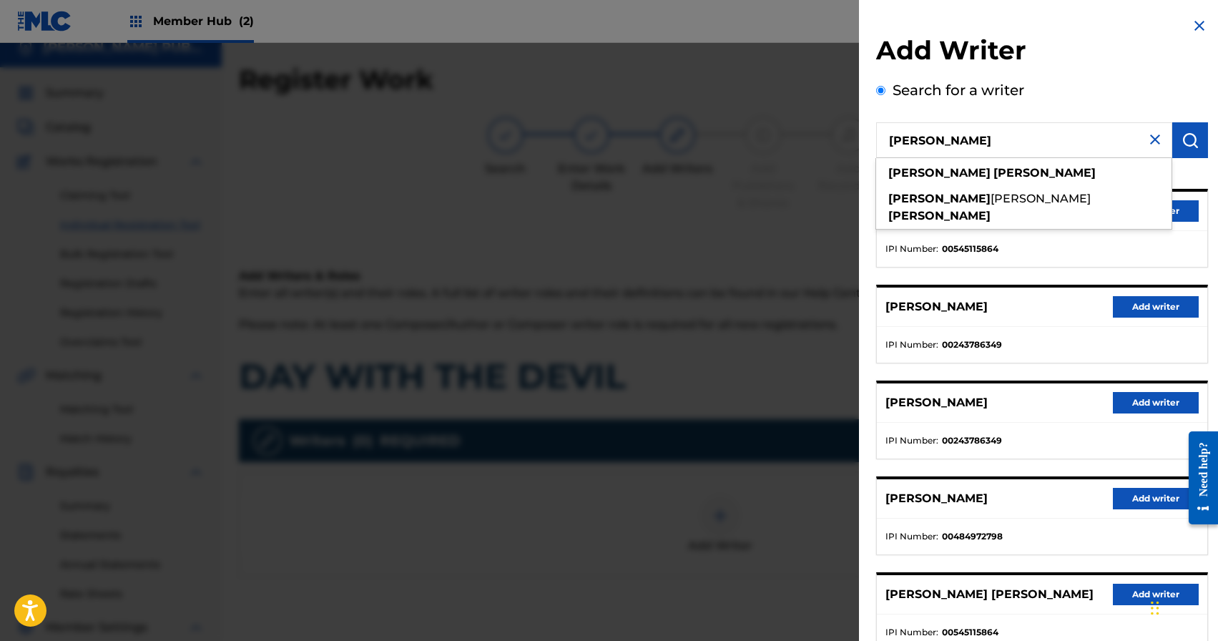
click at [1008, 134] on input "Rodney Griffin" at bounding box center [1024, 140] width 296 height 36
paste input "1198334329"
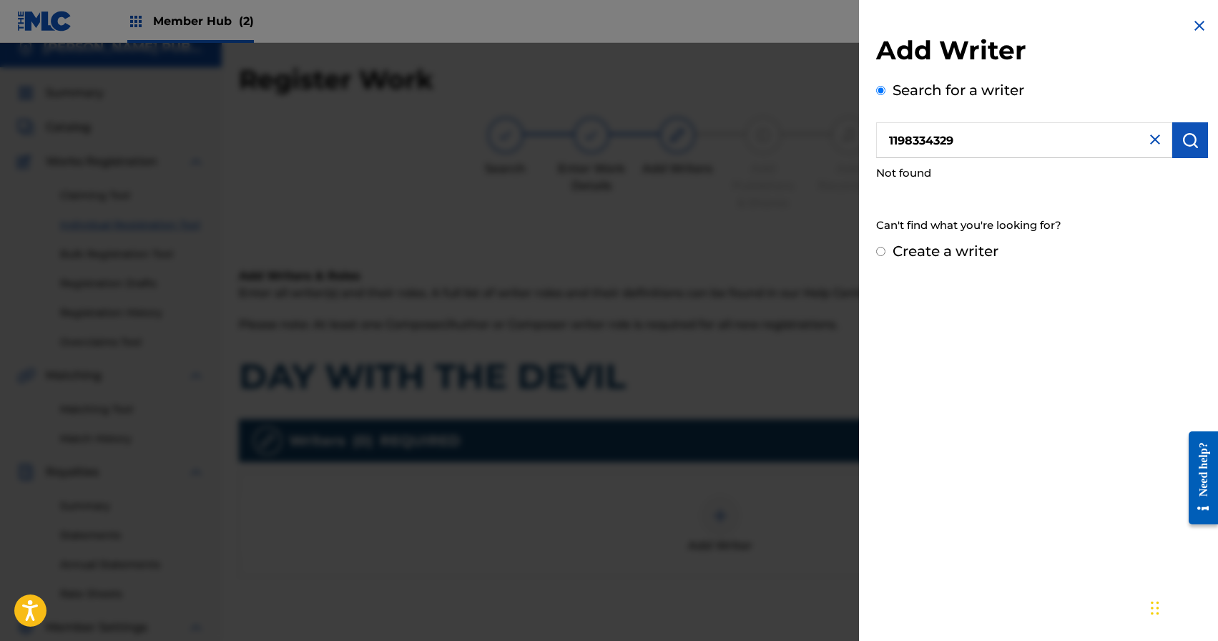
click at [890, 140] on input "1198334329" at bounding box center [1024, 140] width 296 height 36
type input "01198334329"
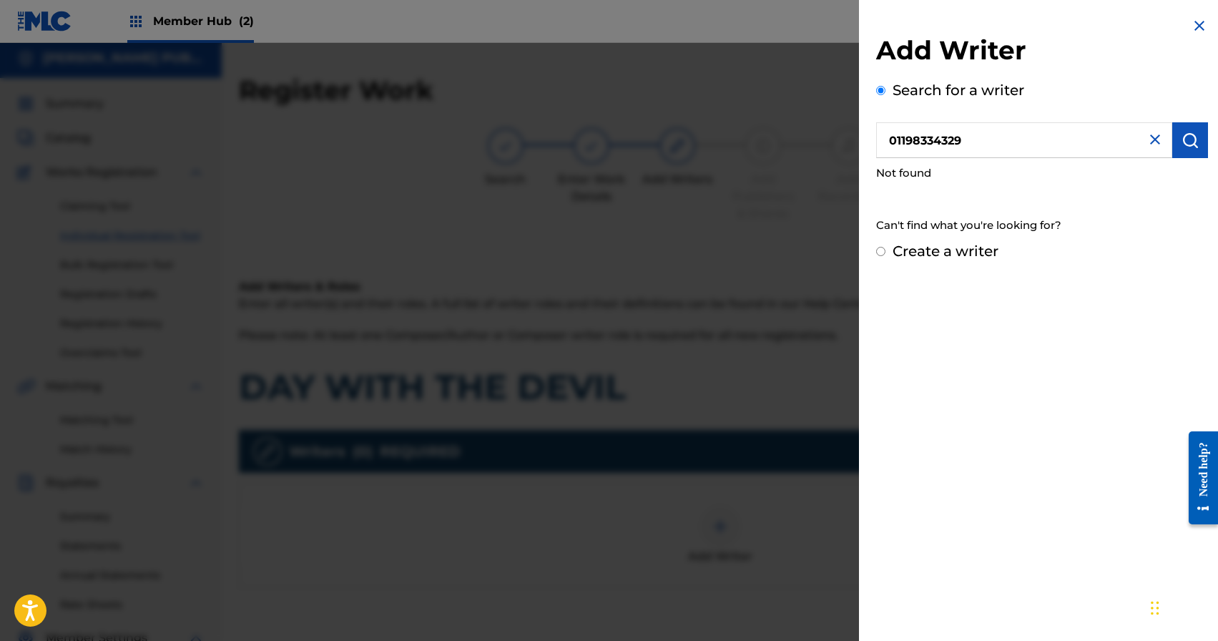
scroll to position [3, 0]
click at [947, 135] on input "01198334329" at bounding box center [1024, 140] width 296 height 36
click at [948, 135] on input "01198334329" at bounding box center [1024, 140] width 296 height 36
click at [1153, 143] on img at bounding box center [1155, 139] width 17 height 17
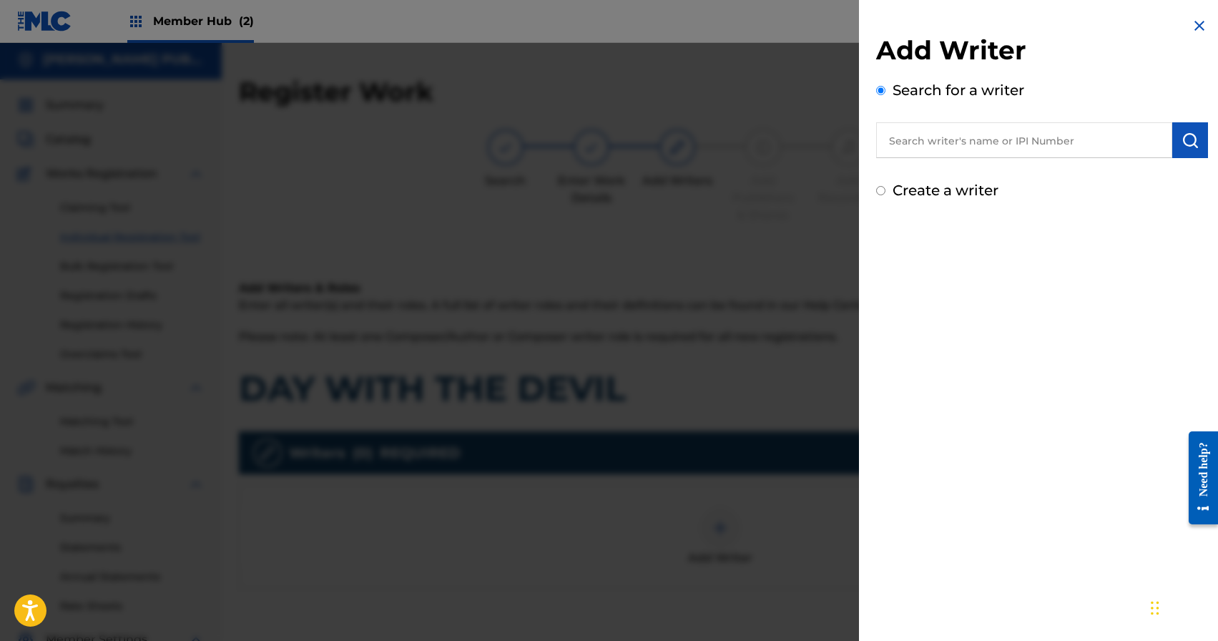
click at [998, 130] on input "text" at bounding box center [1024, 140] width 296 height 36
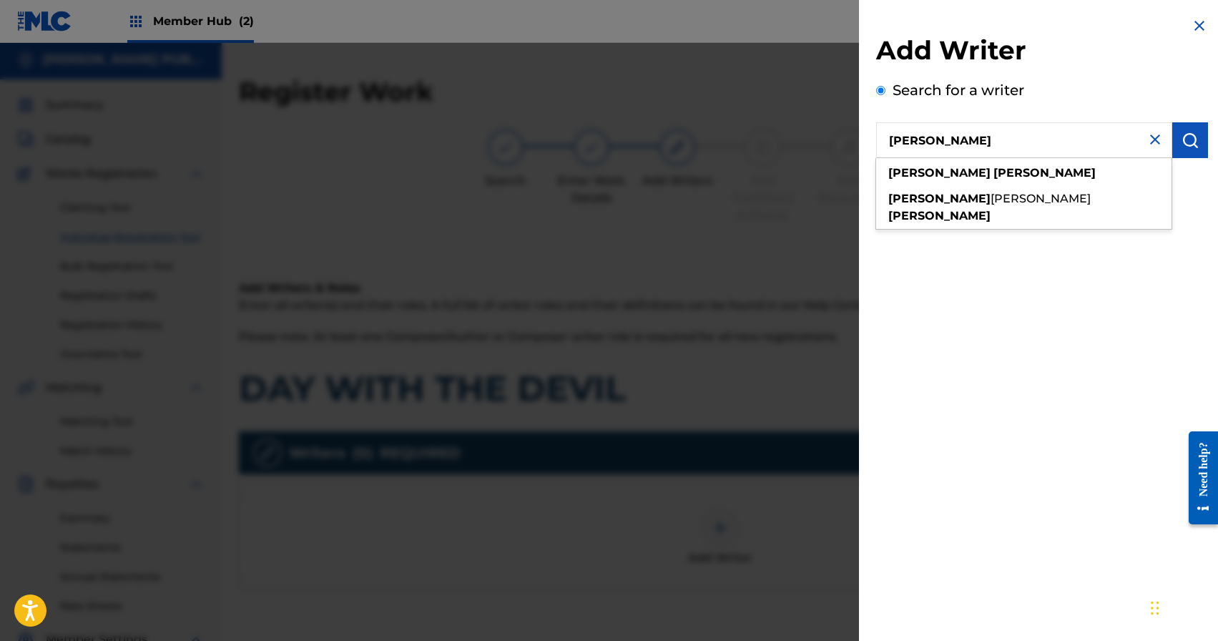
type input "Rodney Griffin"
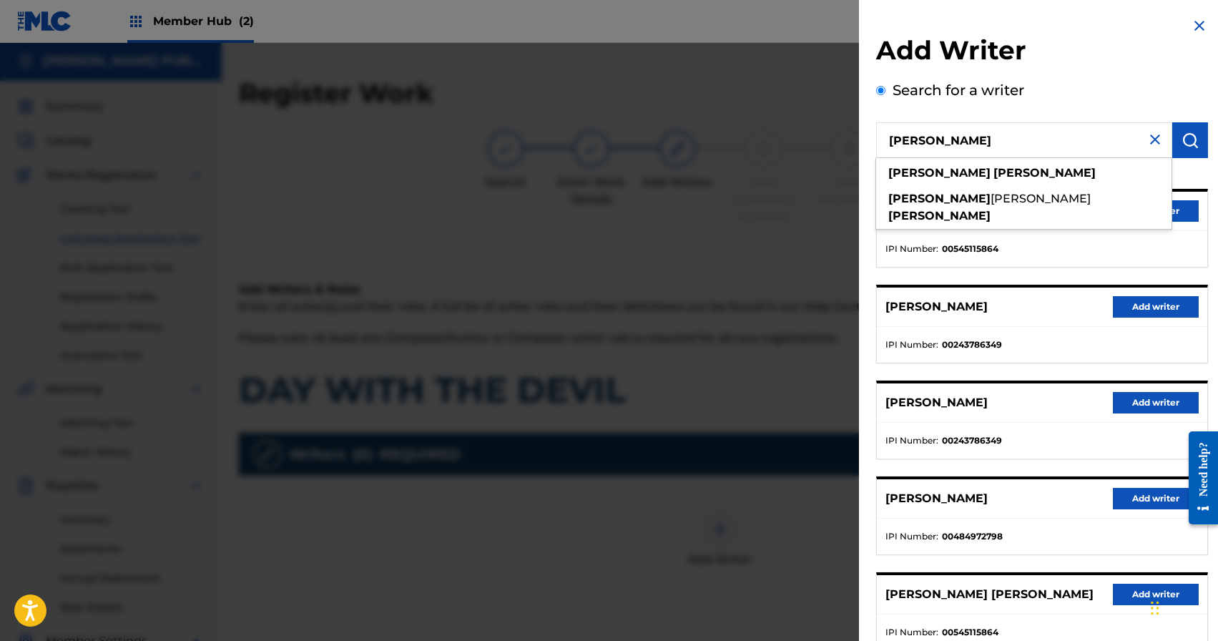
scroll to position [0, 0]
click at [1139, 240] on ul "IPI Number : 00545115864" at bounding box center [1042, 249] width 330 height 36
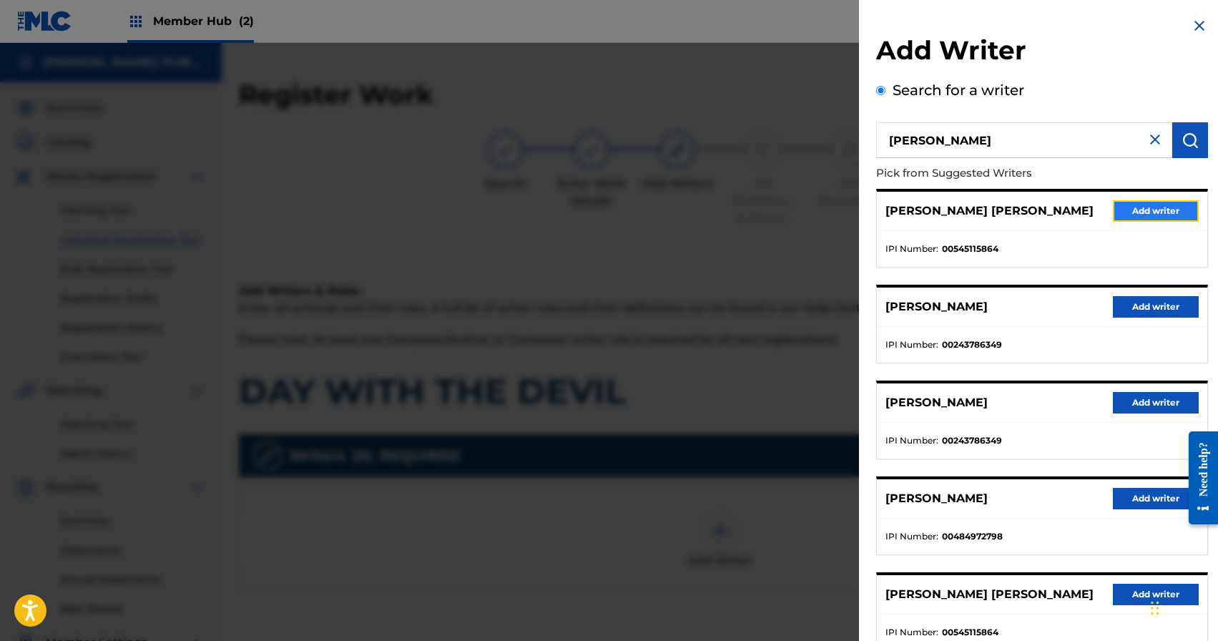
click at [1146, 212] on button "Add writer" at bounding box center [1156, 210] width 86 height 21
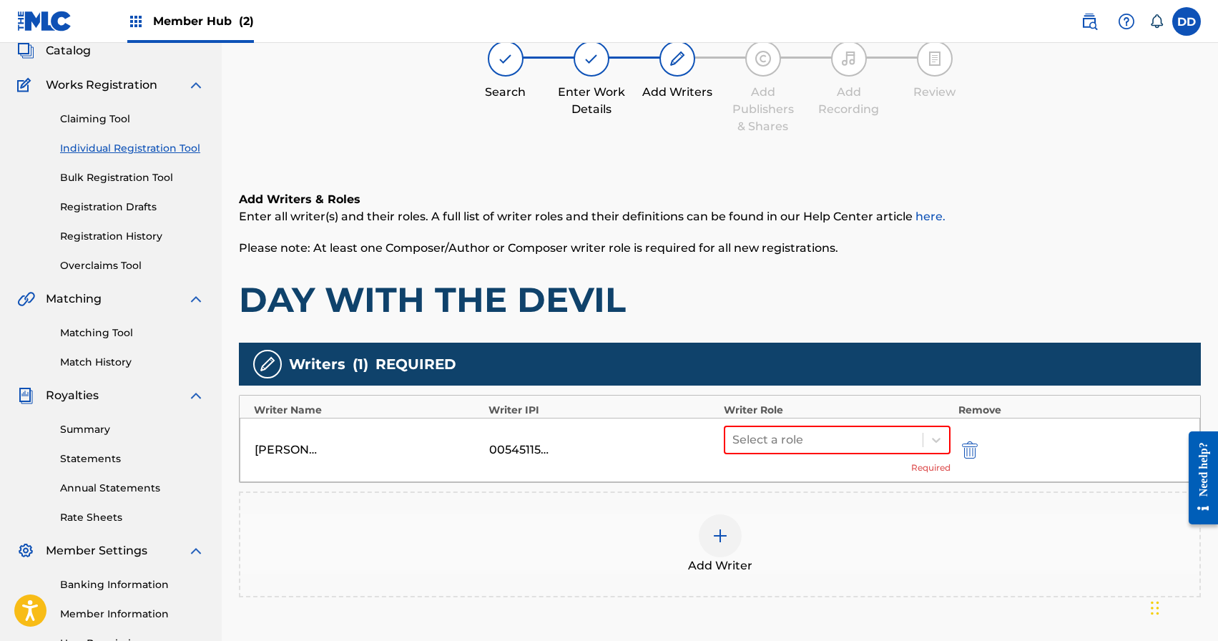
scroll to position [119, 0]
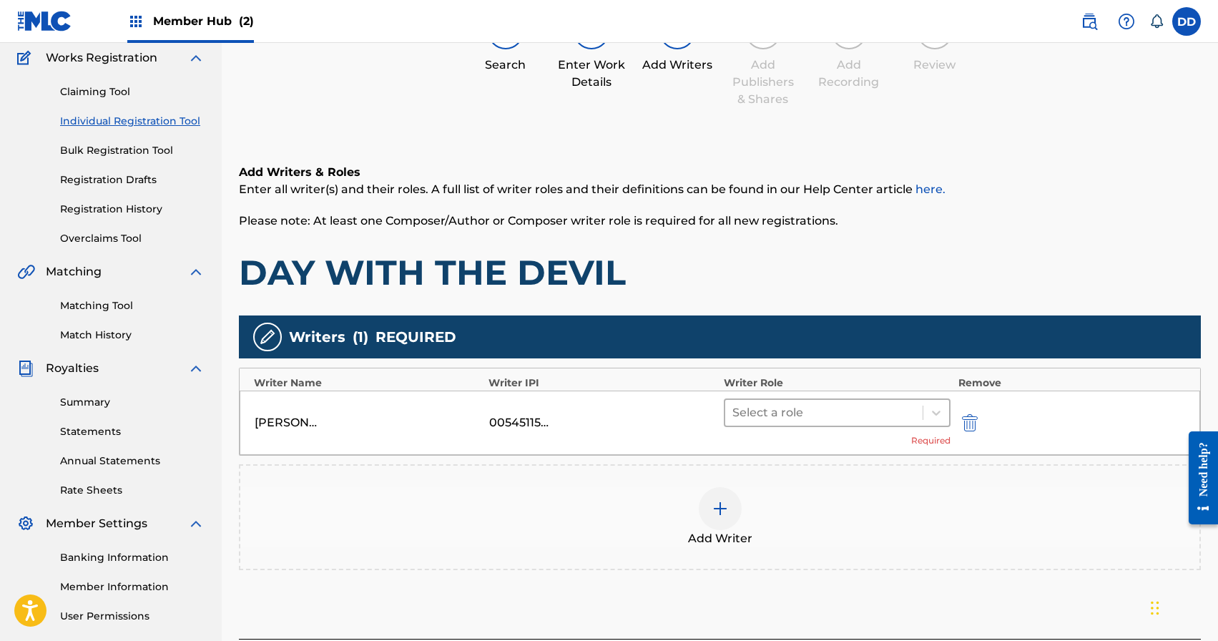
click at [798, 401] on div "Select a role" at bounding box center [824, 413] width 198 height 26
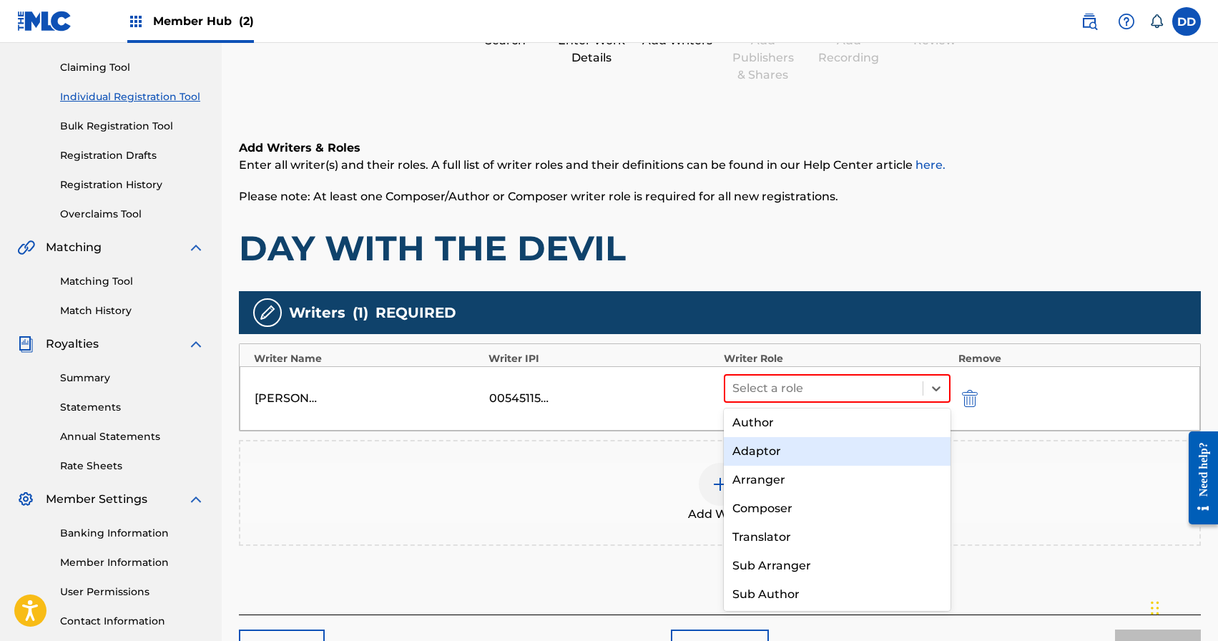
scroll to position [0, 0]
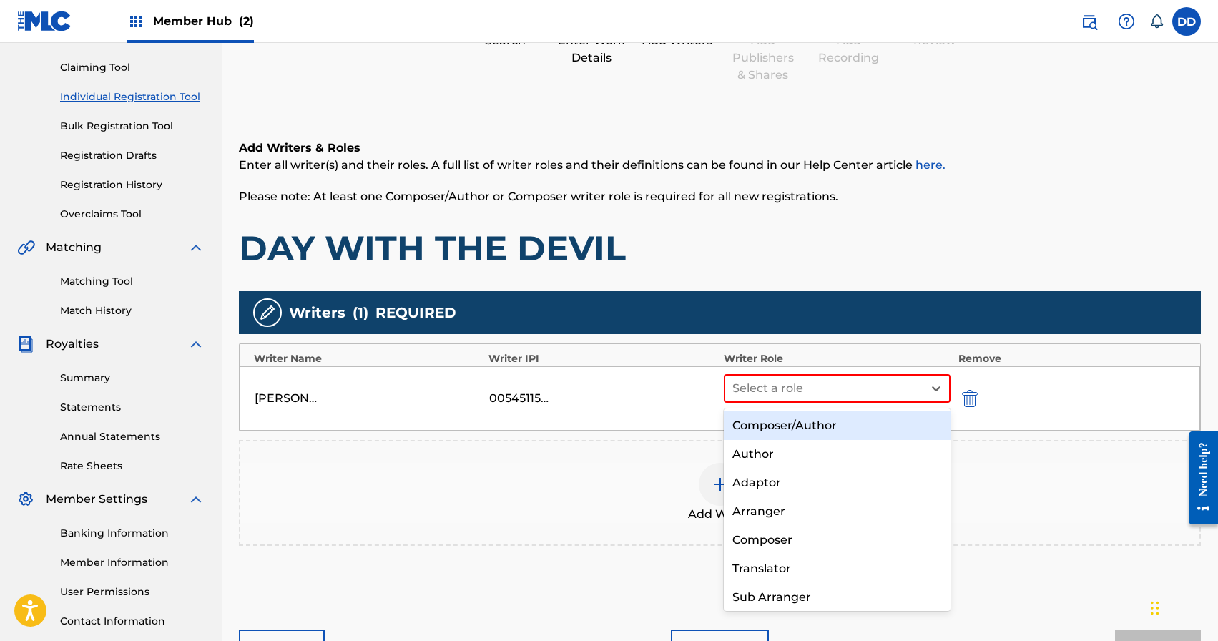
click at [772, 425] on div "Composer/Author" at bounding box center [837, 425] width 227 height 29
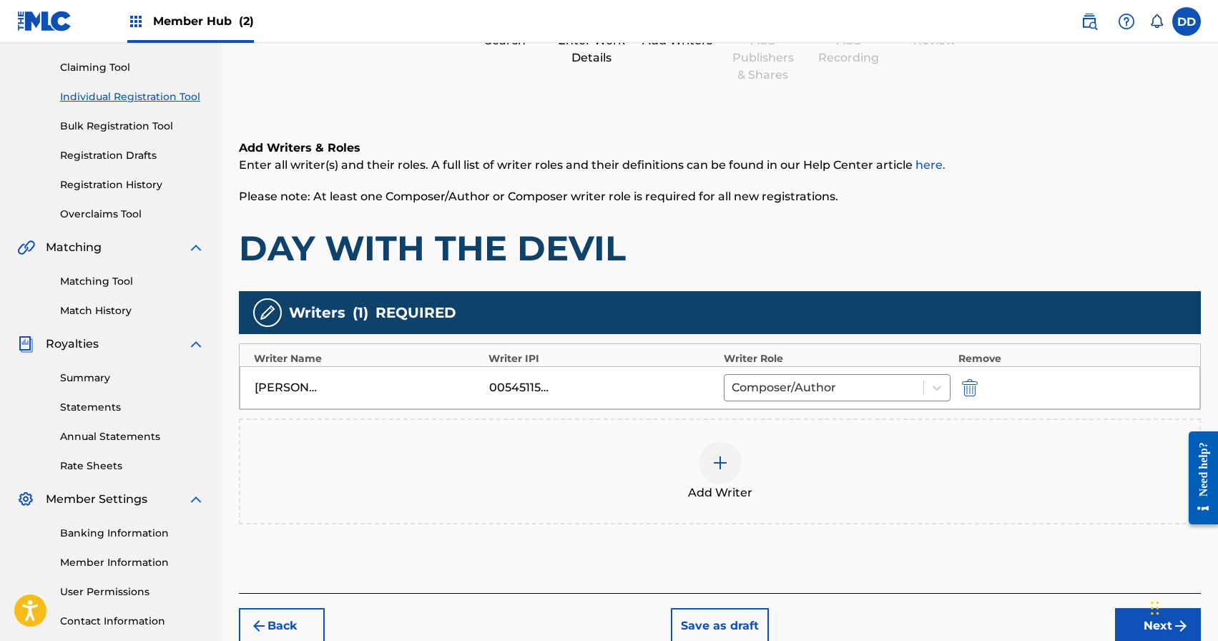
click at [735, 460] on div at bounding box center [720, 462] width 43 height 43
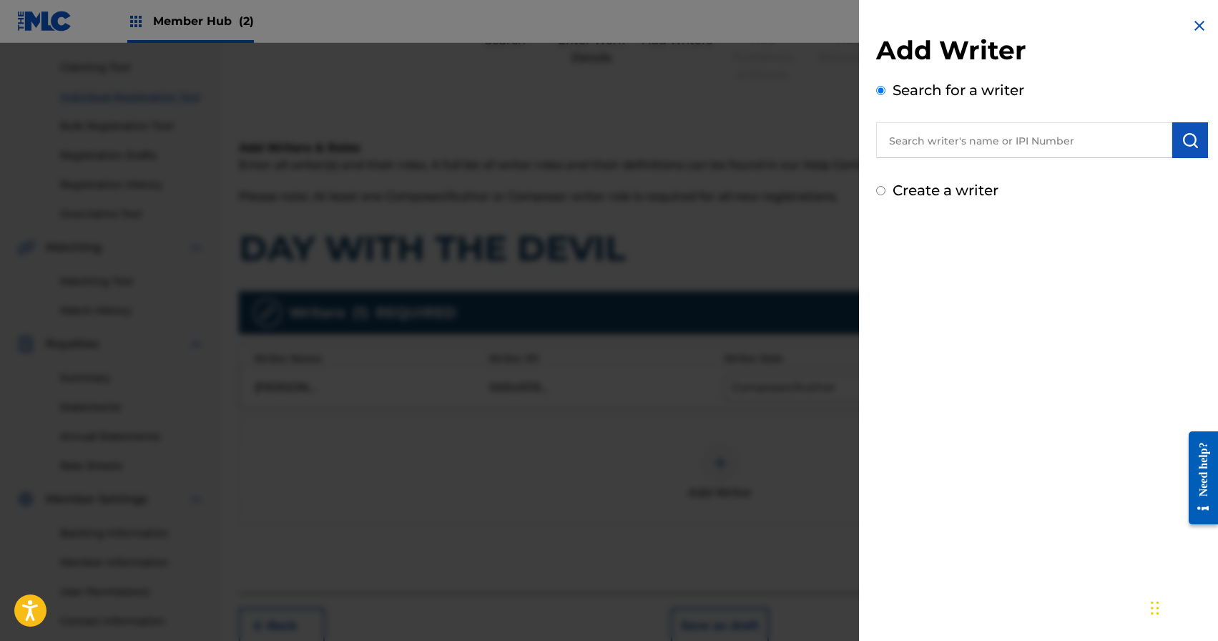
click at [973, 141] on input "text" at bounding box center [1024, 140] width 296 height 36
paste input "00431137987"
type input "00431137987"
click at [1182, 139] on img "submit" at bounding box center [1190, 140] width 17 height 17
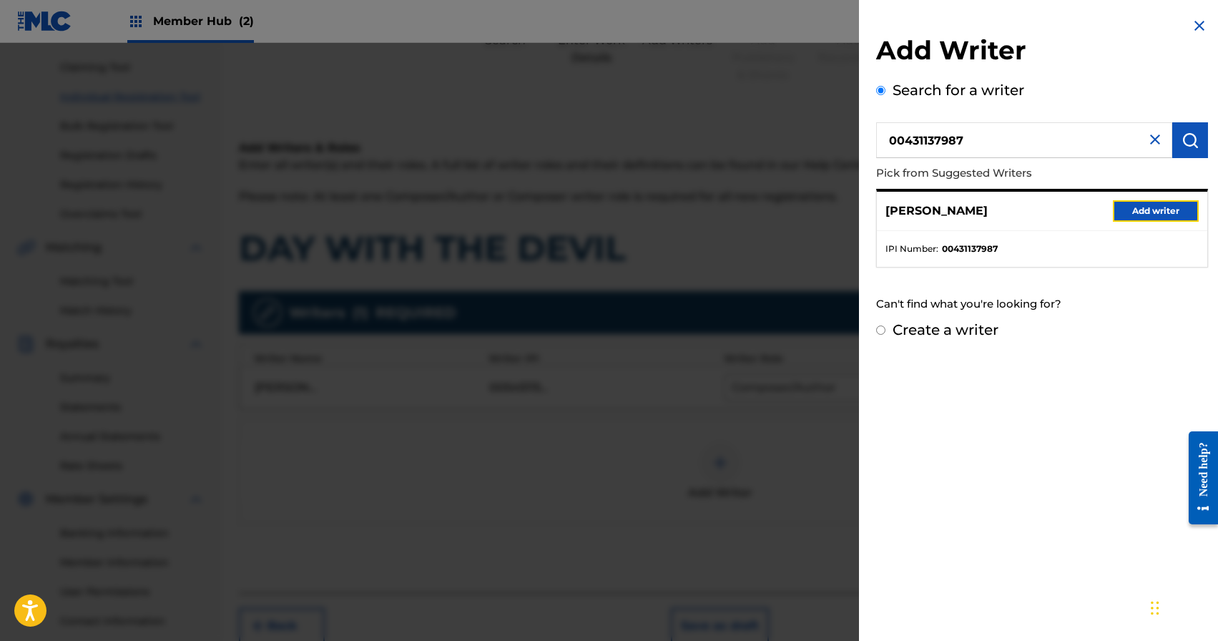
click at [1154, 210] on button "Add writer" at bounding box center [1156, 210] width 86 height 21
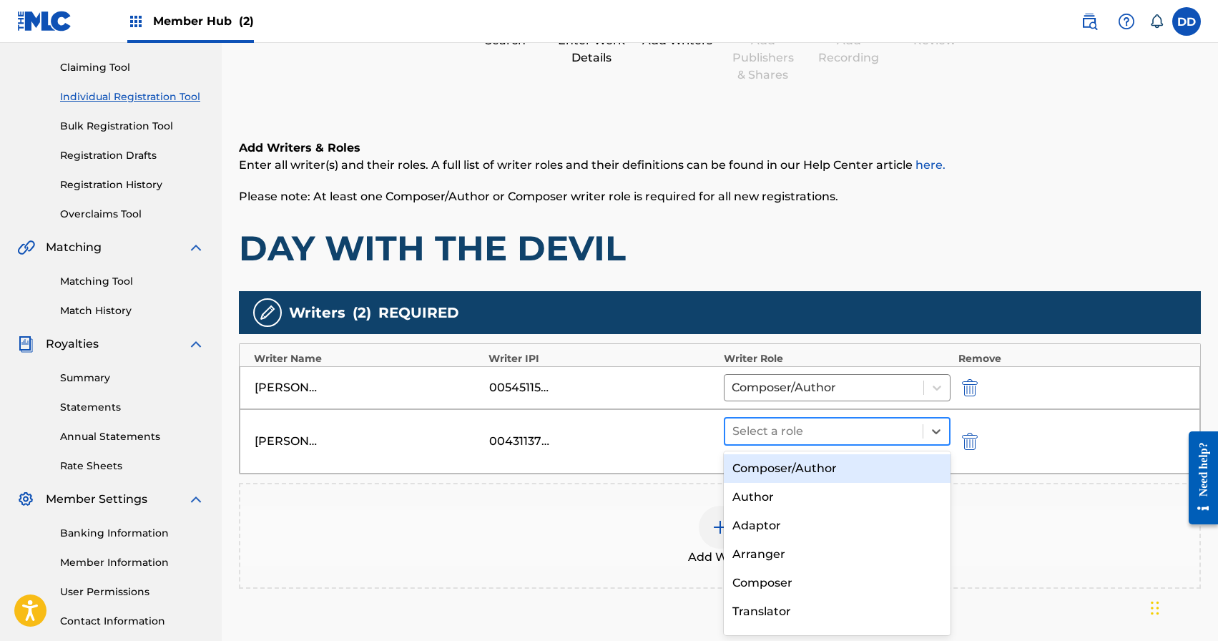
click at [822, 428] on div at bounding box center [824, 431] width 184 height 20
click at [790, 475] on div "Composer/Author" at bounding box center [837, 468] width 227 height 29
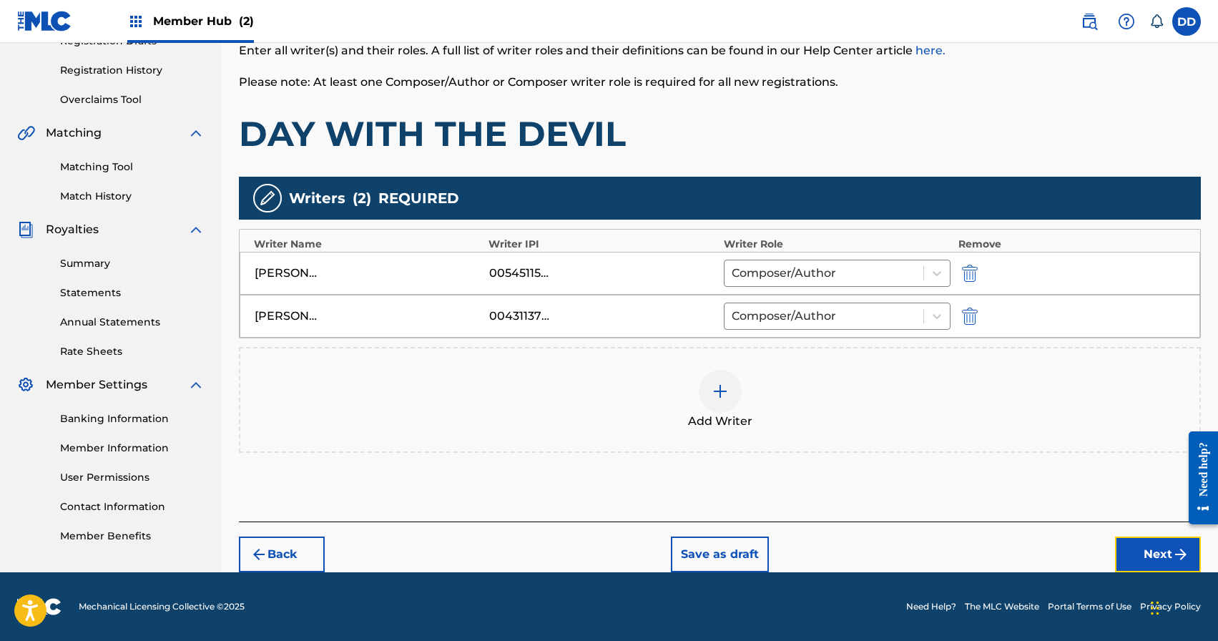
click at [1137, 544] on button "Next" at bounding box center [1158, 554] width 86 height 36
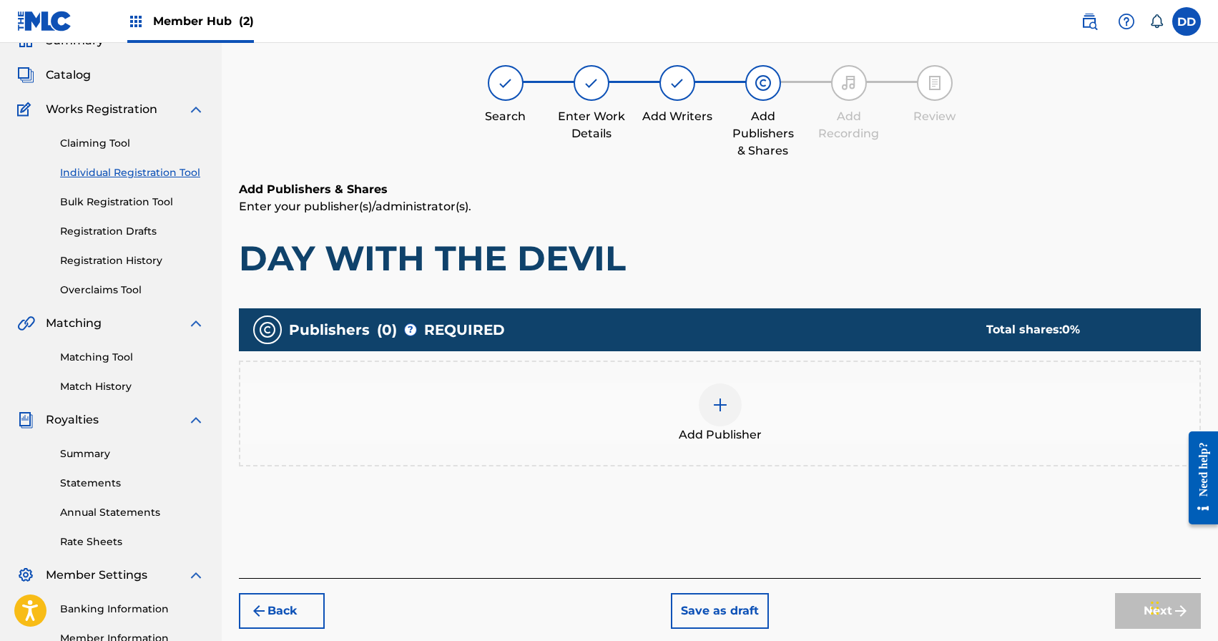
scroll to position [64, 0]
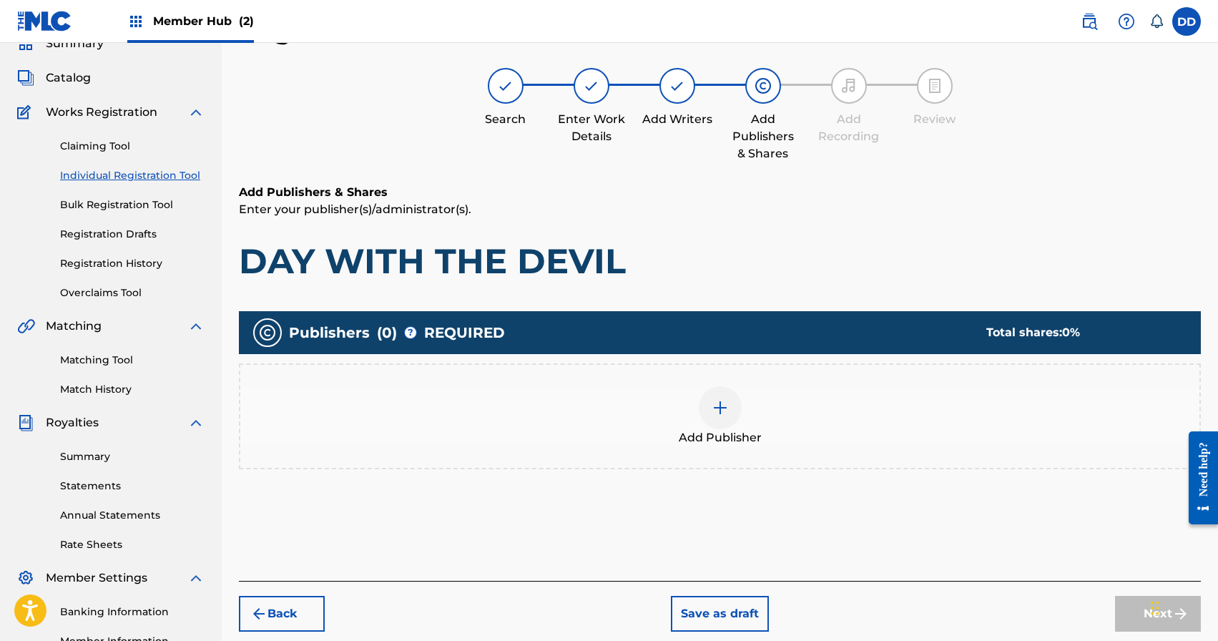
click at [715, 429] on span "Add Publisher" at bounding box center [720, 437] width 83 height 17
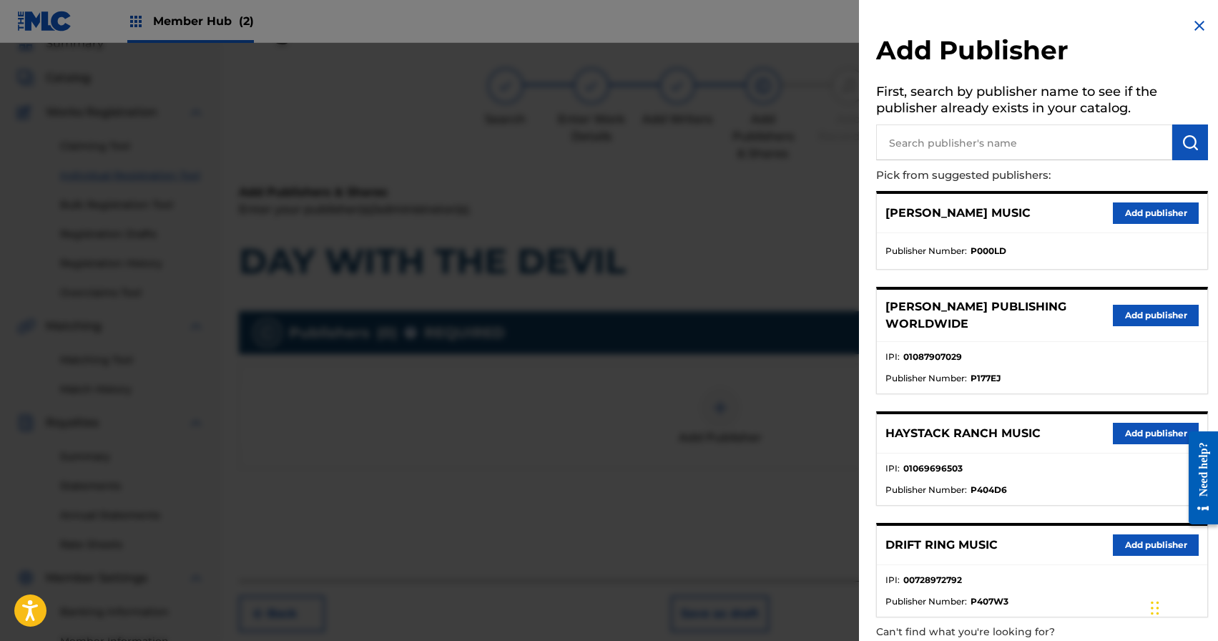
scroll to position [57, 0]
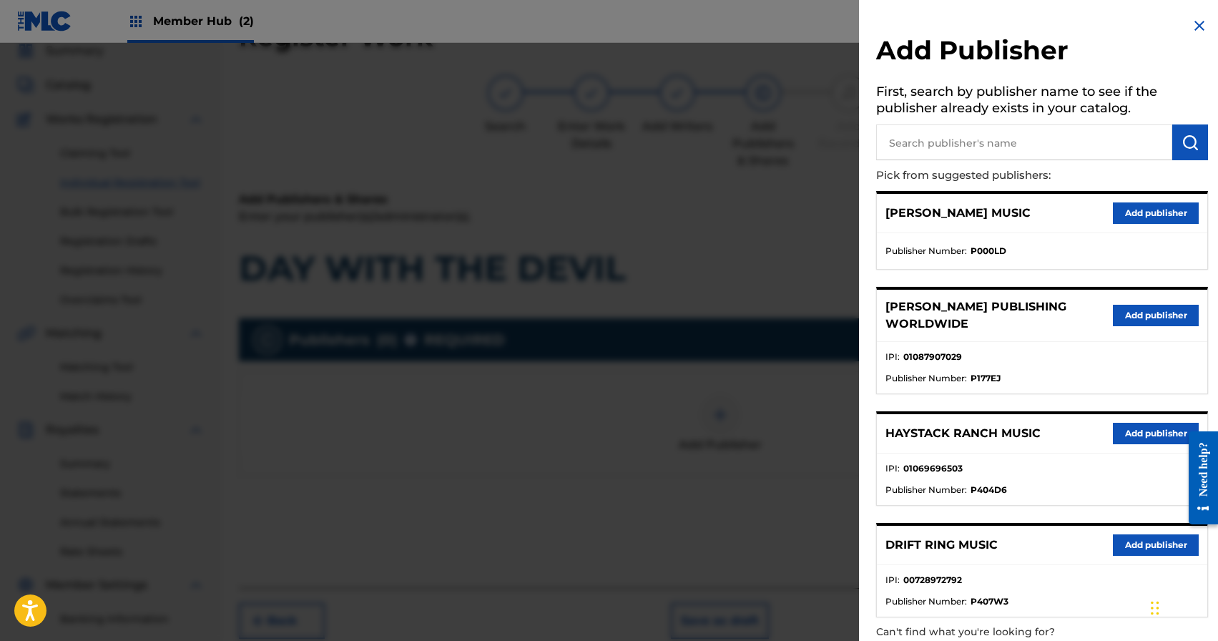
click at [1038, 146] on input "text" at bounding box center [1024, 142] width 296 height 36
paste input "1302214912"
type input "1302214912"
click at [1186, 142] on img "submit" at bounding box center [1190, 142] width 17 height 17
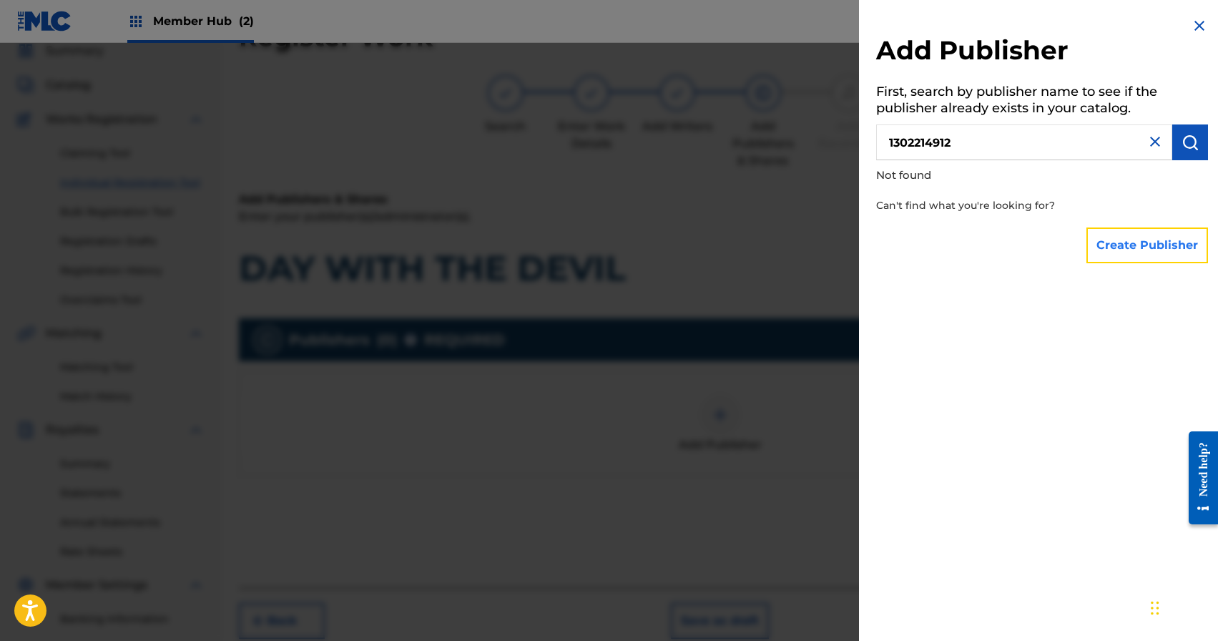
click at [1151, 237] on button "Create Publisher" at bounding box center [1147, 245] width 122 height 36
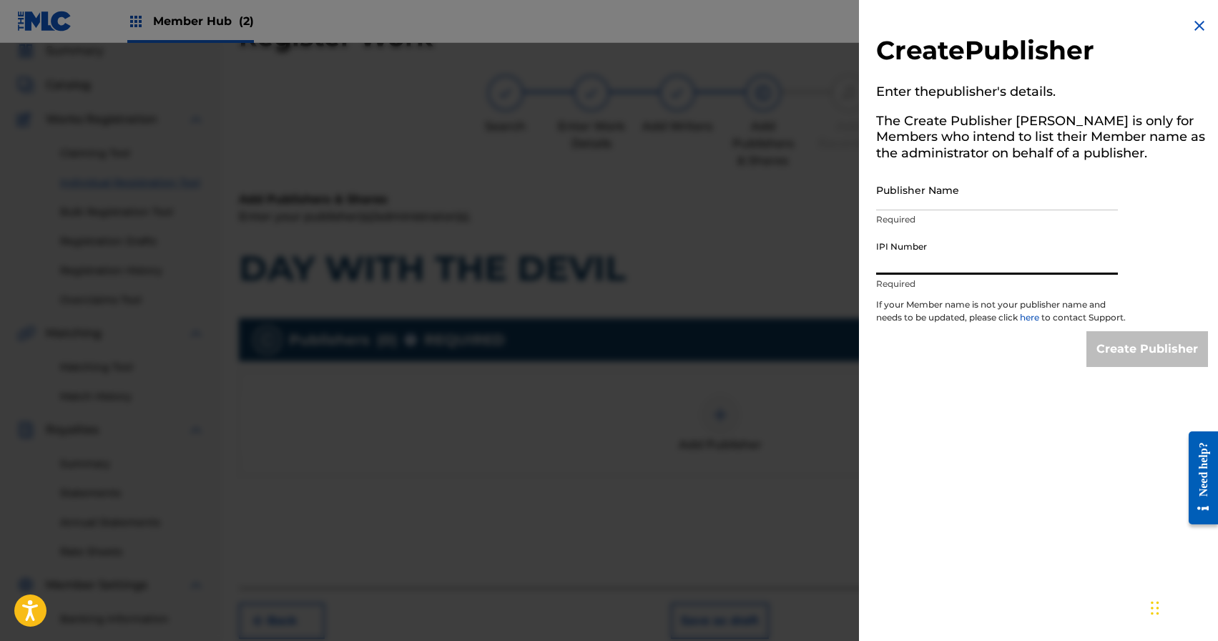
click at [928, 271] on input "IPI Number" at bounding box center [997, 254] width 242 height 41
paste input "1302214912"
type input "1302214912"
click at [916, 202] on input "Publisher Name" at bounding box center [997, 190] width 242 height 41
paste input "Green Ridge RCG"
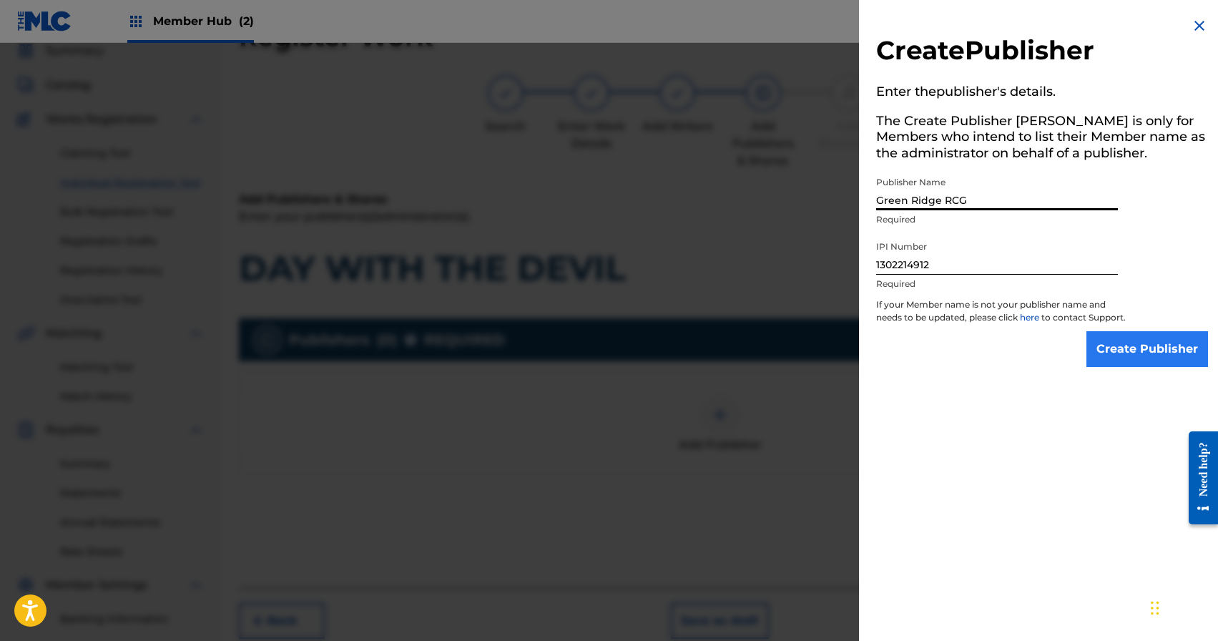
type input "Green Ridge RCG"
click at [1151, 361] on input "Create Publisher" at bounding box center [1147, 349] width 122 height 36
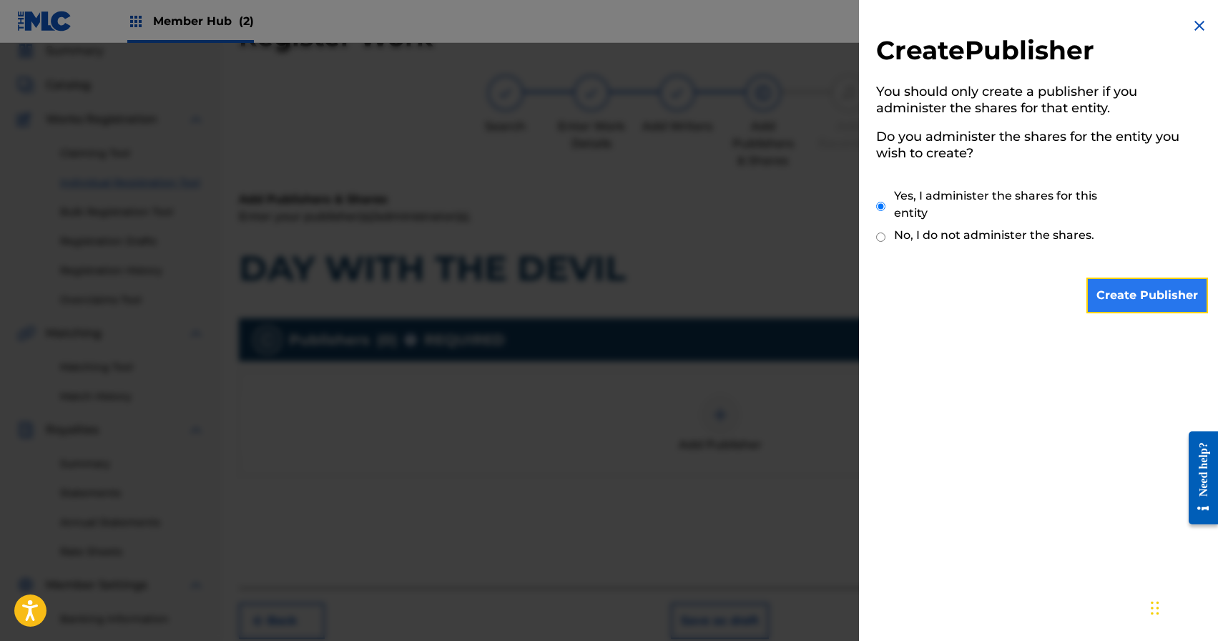
click at [1152, 295] on input "Create Publisher" at bounding box center [1147, 296] width 122 height 36
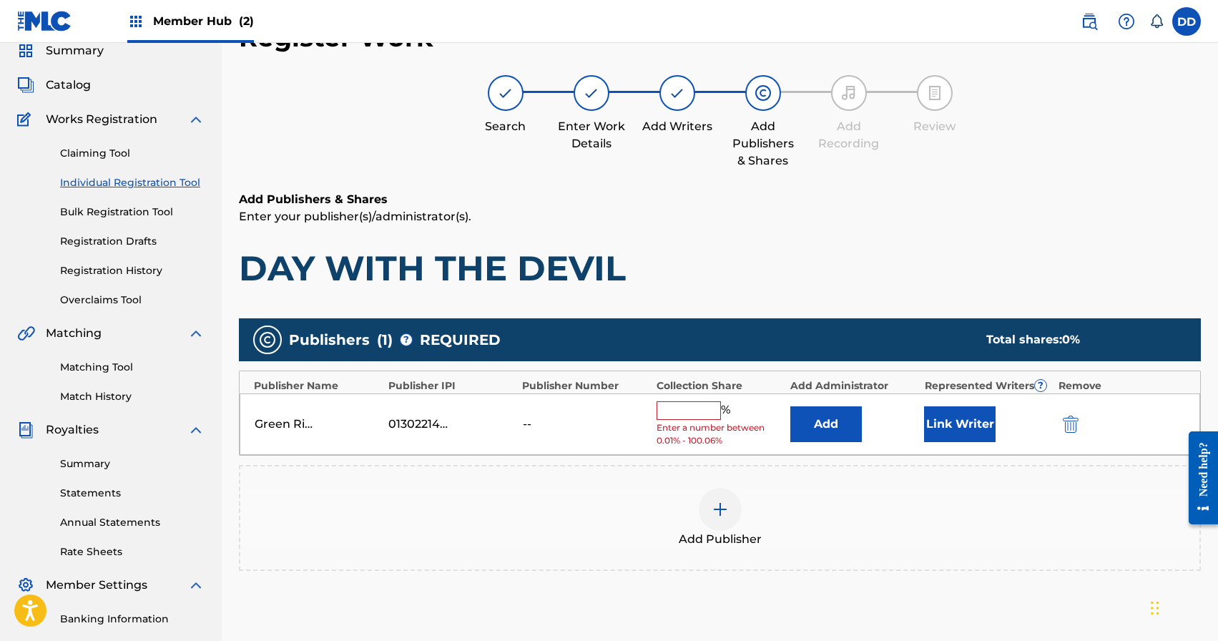
click at [690, 412] on input "text" at bounding box center [689, 410] width 64 height 19
type input "0"
click at [845, 421] on button "Add" at bounding box center [826, 424] width 72 height 36
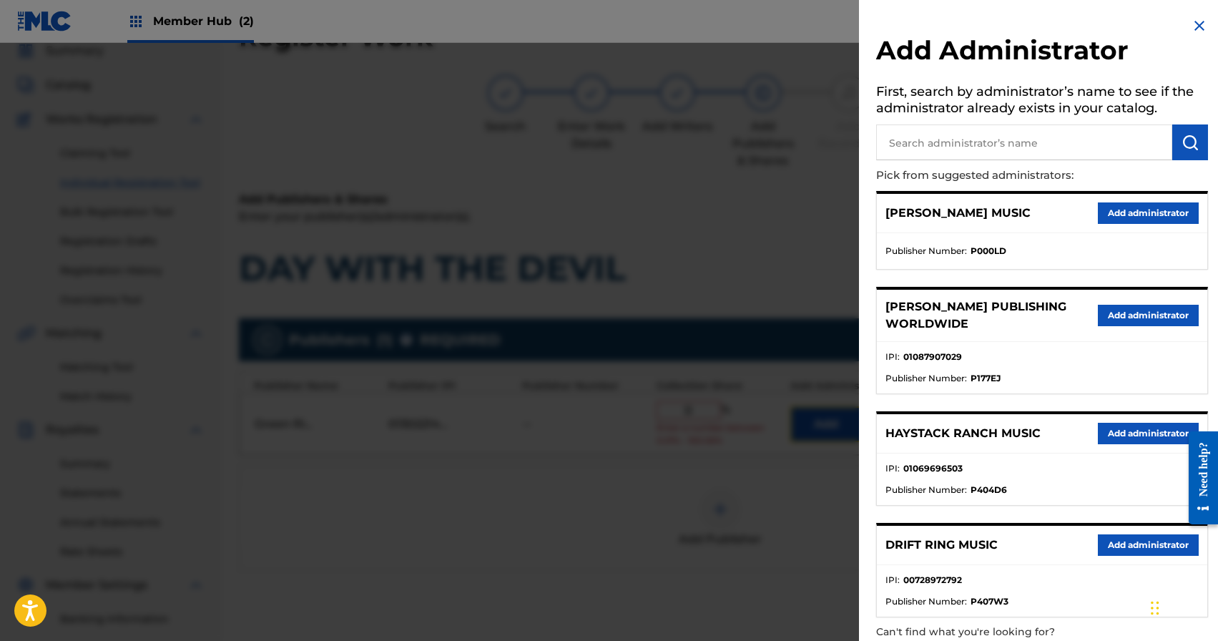
scroll to position [72, 0]
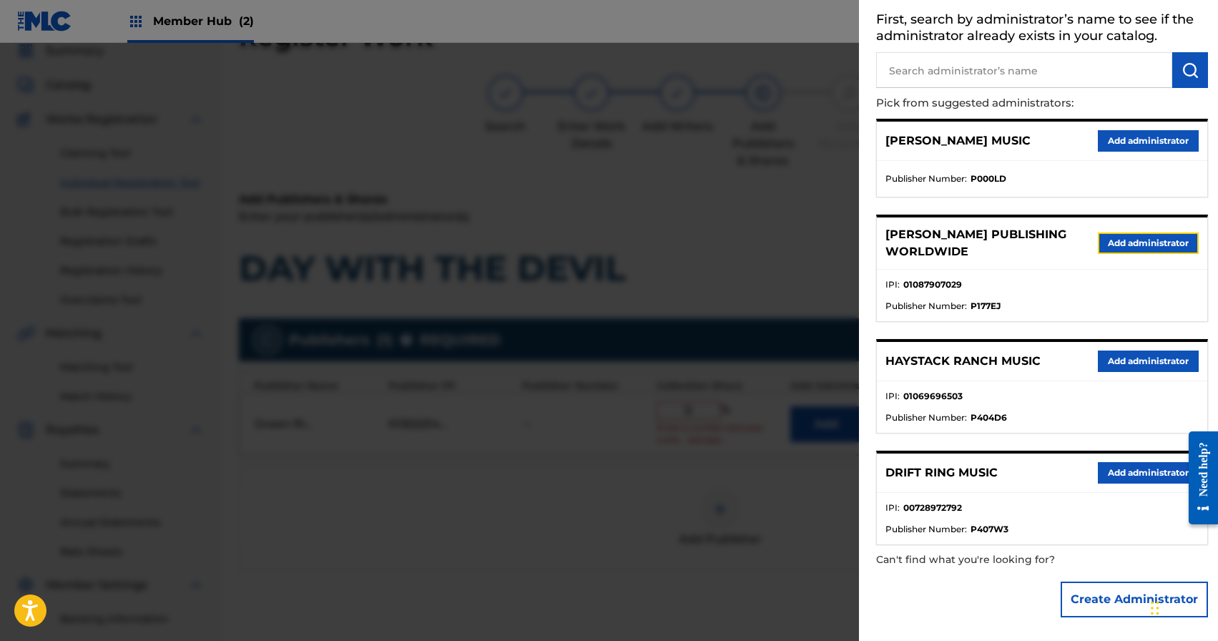
click at [1146, 235] on button "Add administrator" at bounding box center [1148, 242] width 101 height 21
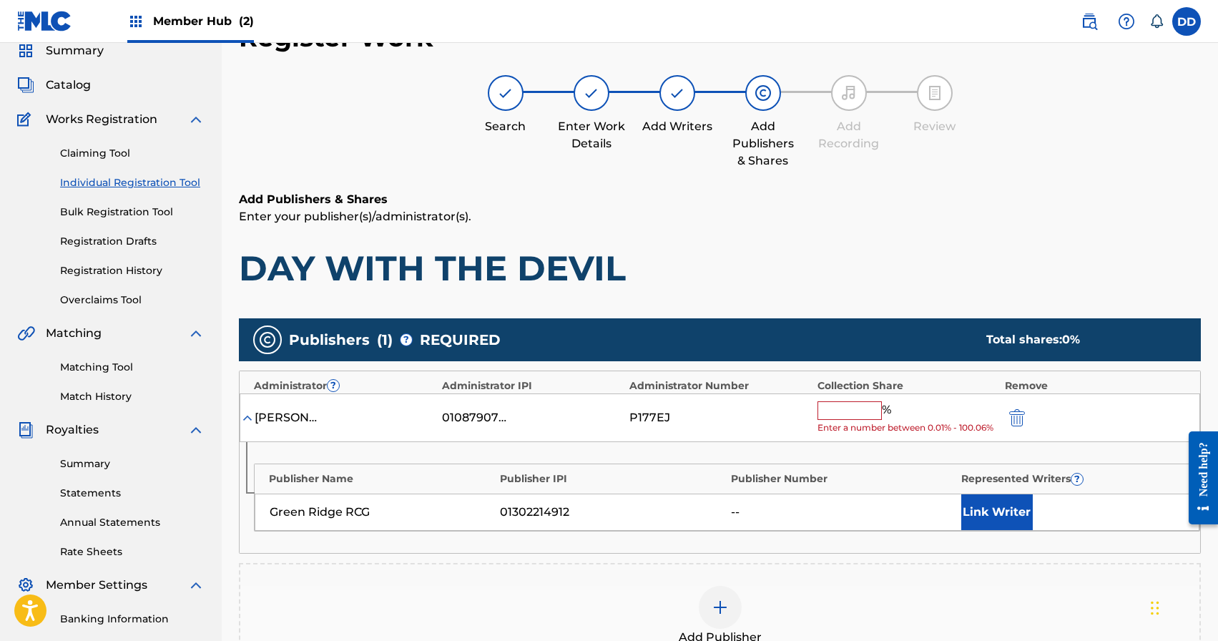
click at [849, 411] on input "text" at bounding box center [850, 410] width 64 height 19
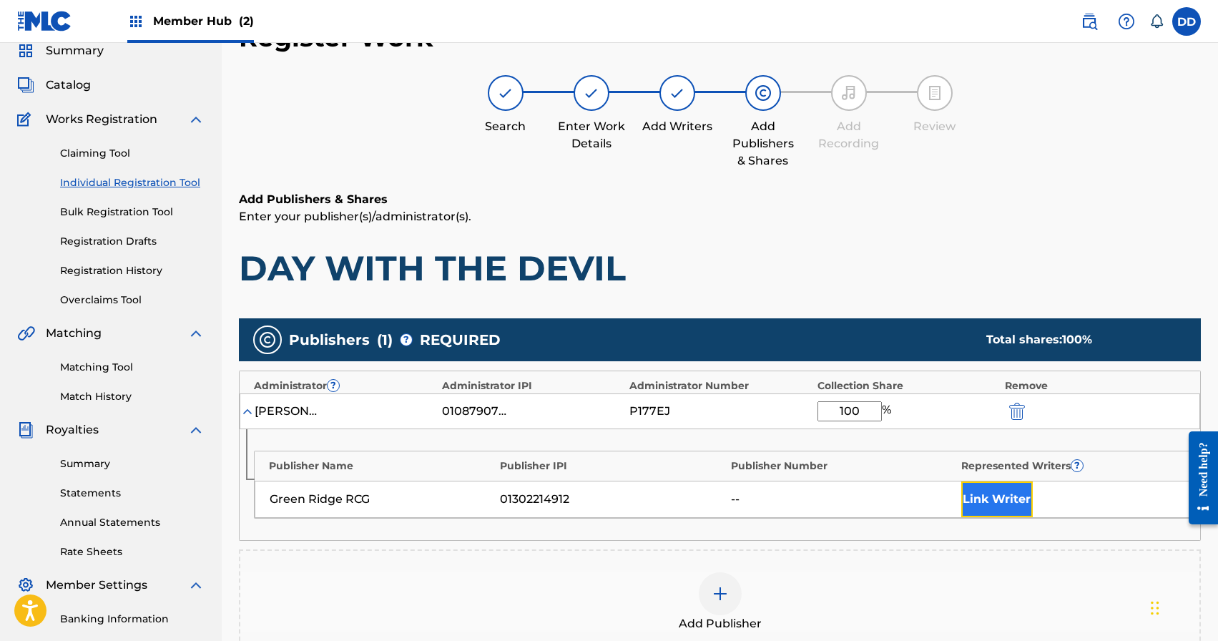
click at [1012, 514] on button "Link Writer" at bounding box center [997, 499] width 72 height 36
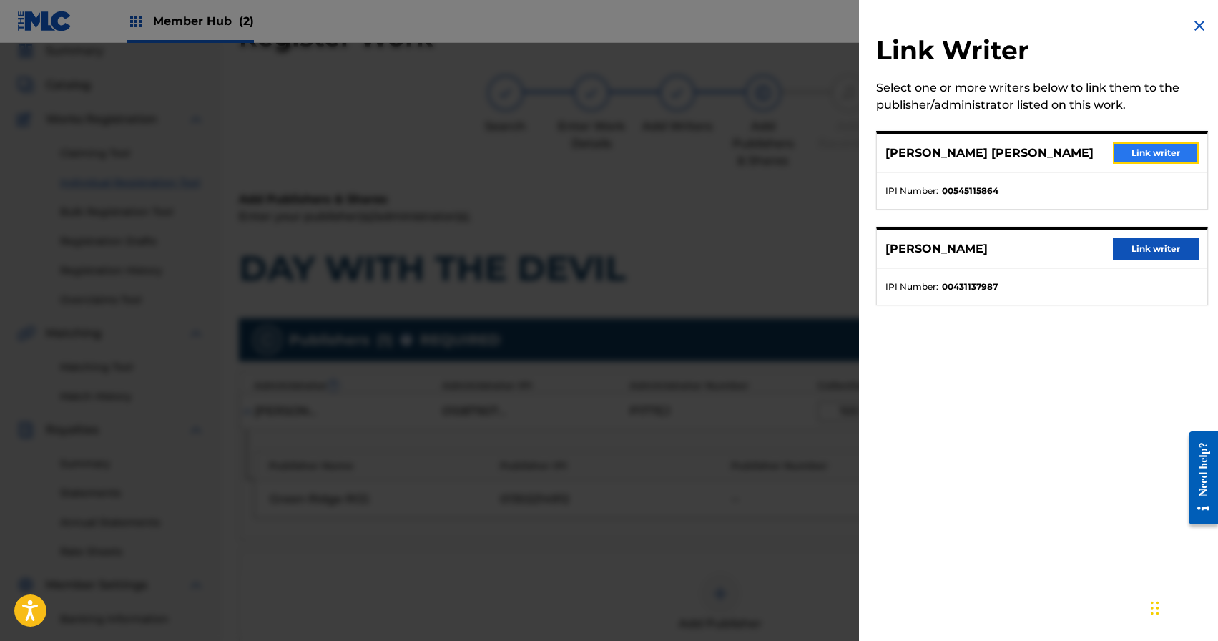
click at [1144, 162] on button "Link writer" at bounding box center [1156, 152] width 86 height 21
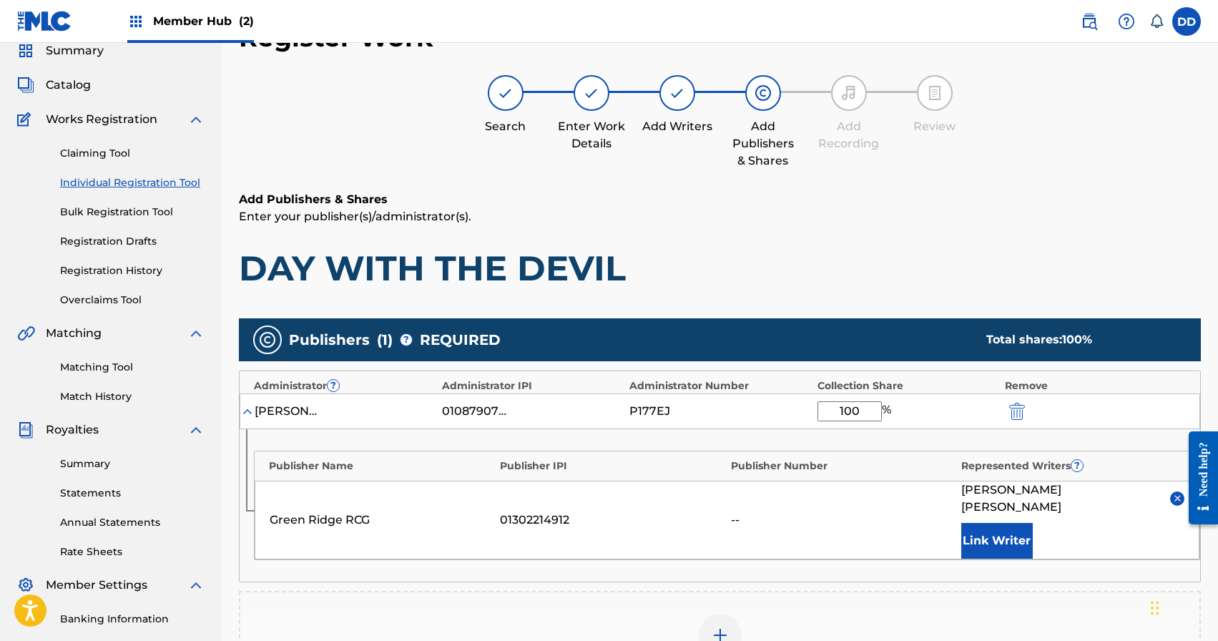
click at [853, 404] on input "100" at bounding box center [850, 411] width 64 height 20
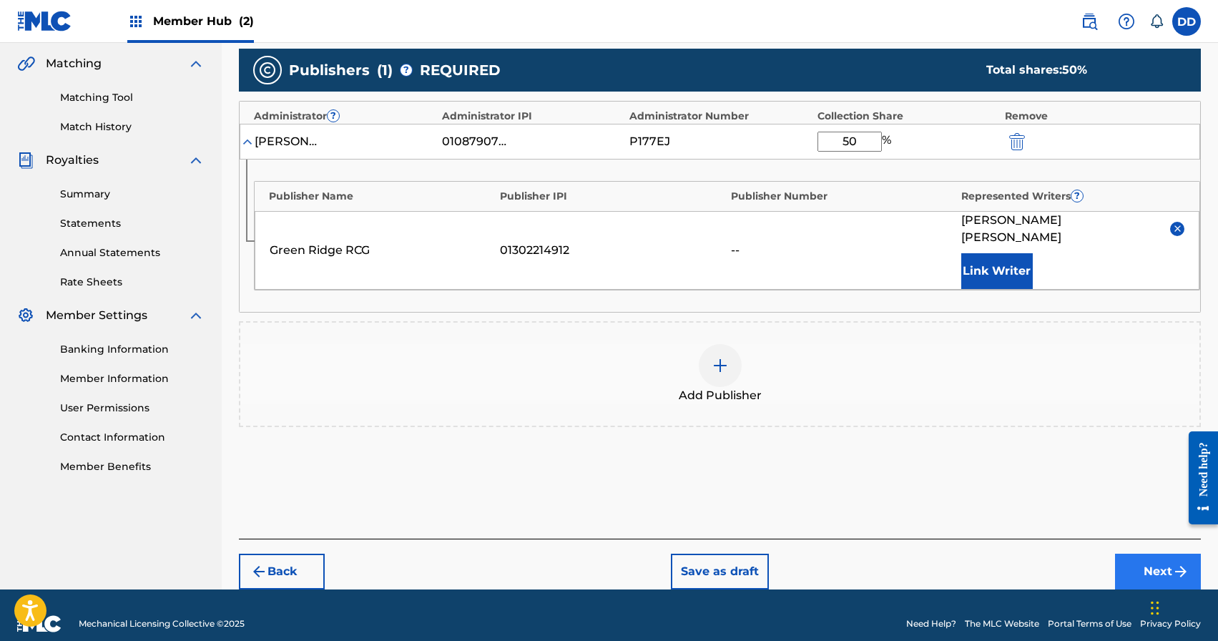
type input "50"
click at [1152, 557] on button "Next" at bounding box center [1158, 572] width 86 height 36
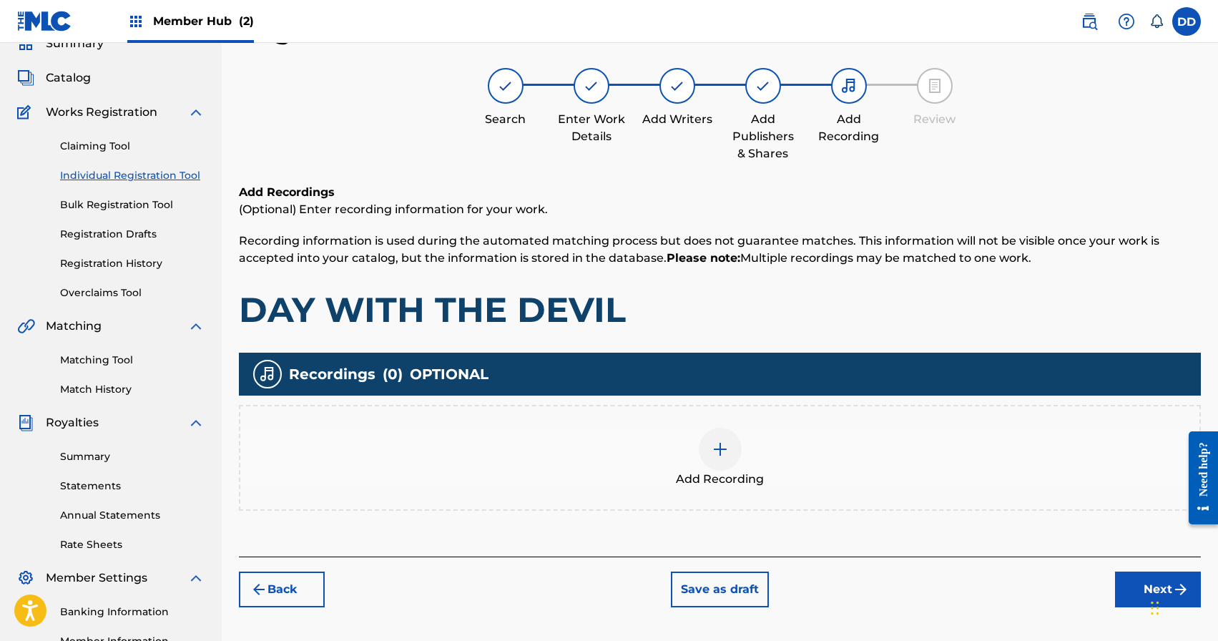
scroll to position [246, 0]
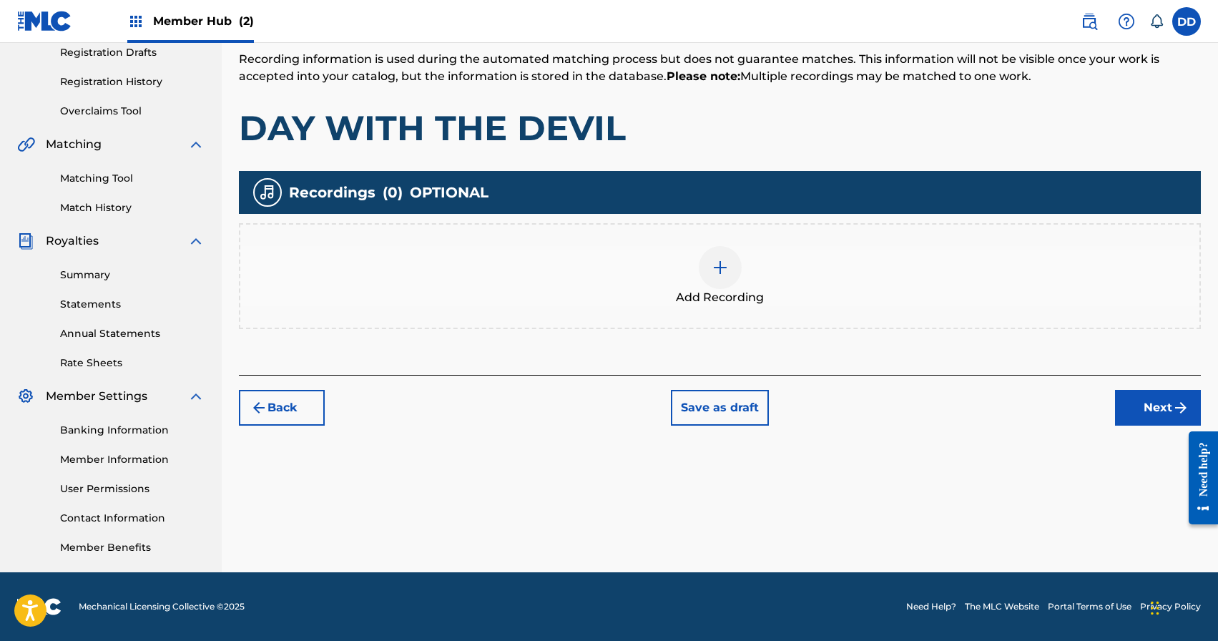
click at [723, 291] on span "Add Recording" at bounding box center [720, 297] width 88 height 17
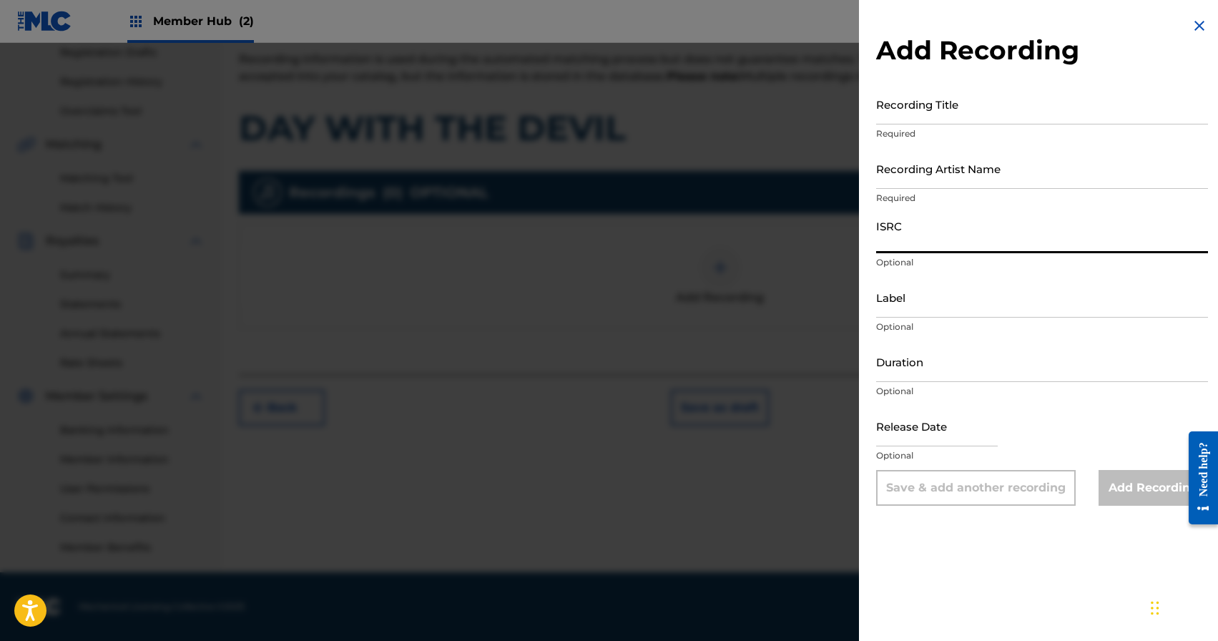
click at [926, 230] on input "ISRC" at bounding box center [1042, 232] width 332 height 41
paste input "TCABG1262075"
type input "TCABG1262075"
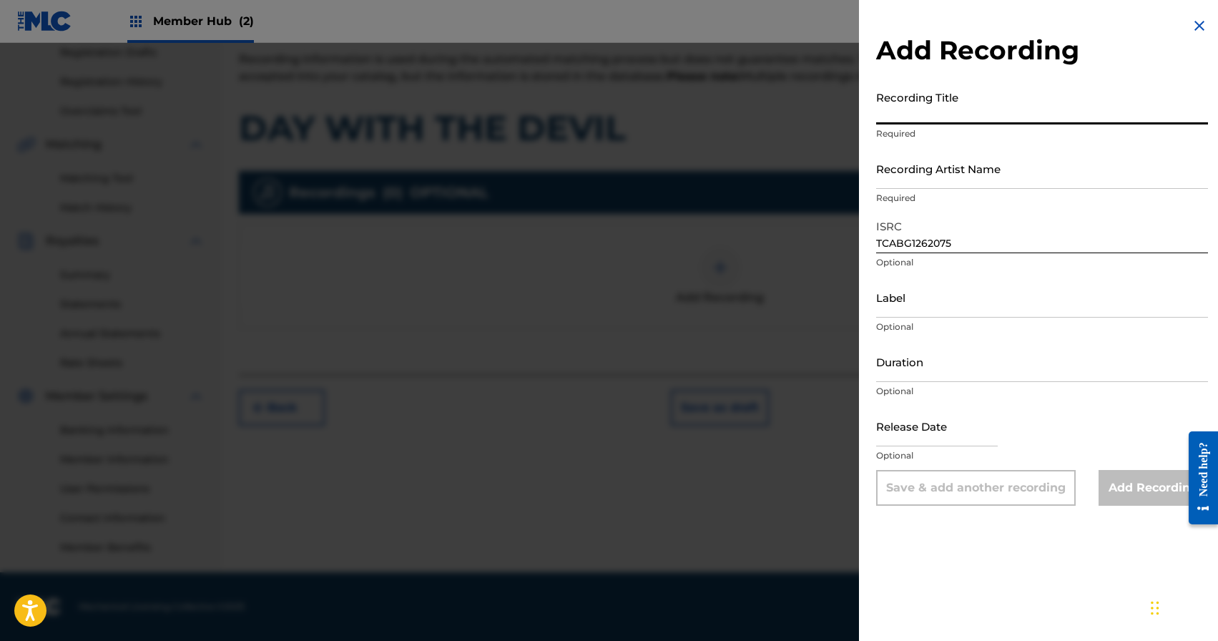
click at [925, 119] on input "Recording Title" at bounding box center [1042, 104] width 332 height 41
paste input "A Day With the Devil"
type input "A Day With the Devil"
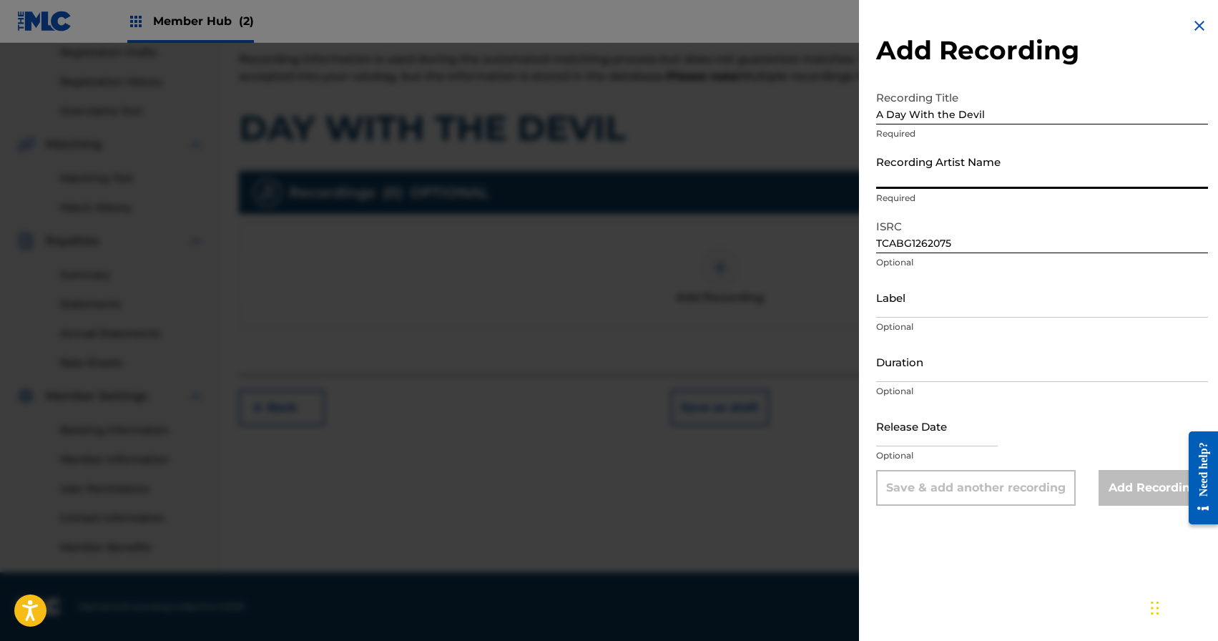
click at [925, 172] on input "Recording Artist Name" at bounding box center [1042, 168] width 332 height 41
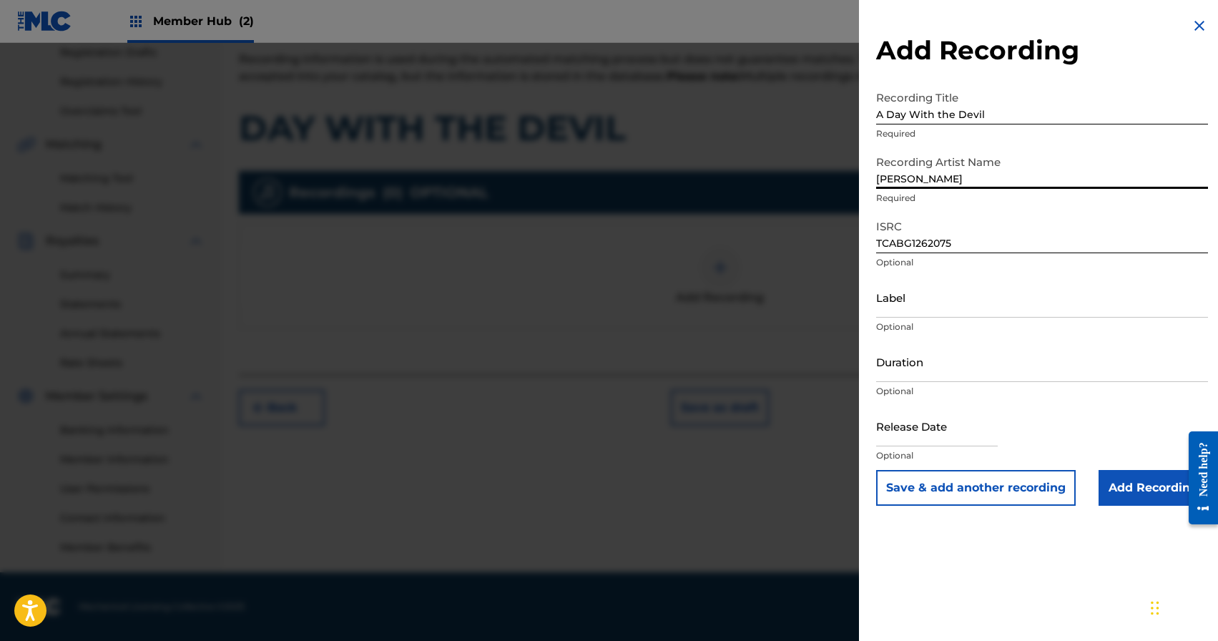
type input "Matt Mason"
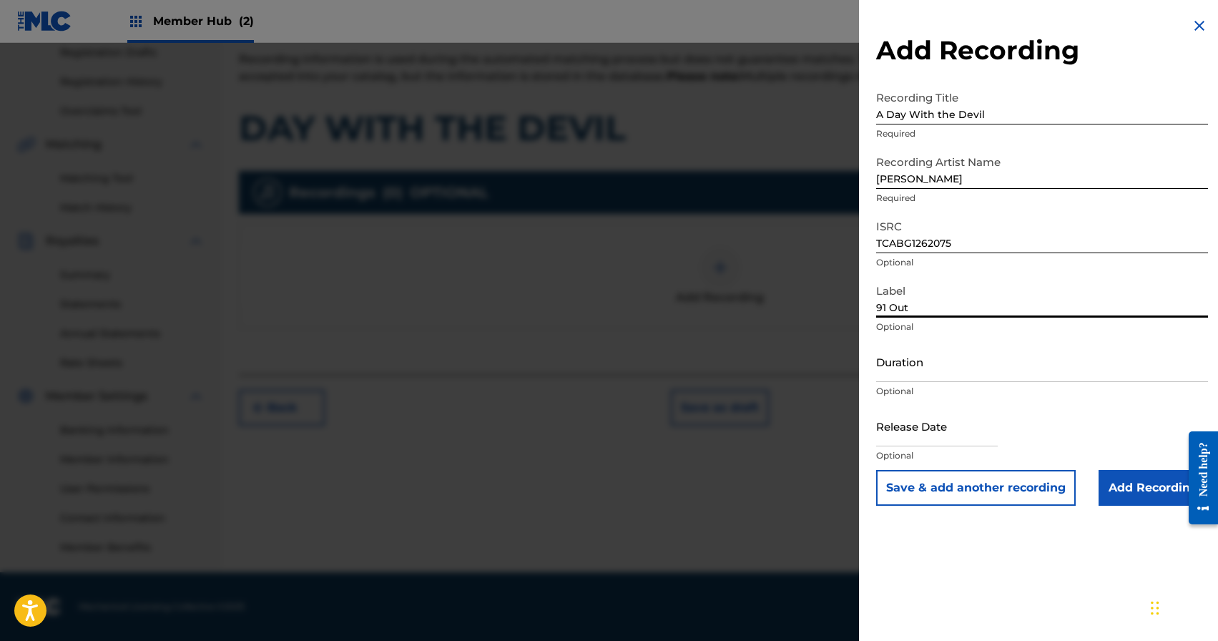
type input "91 Outpost Ranch Records"
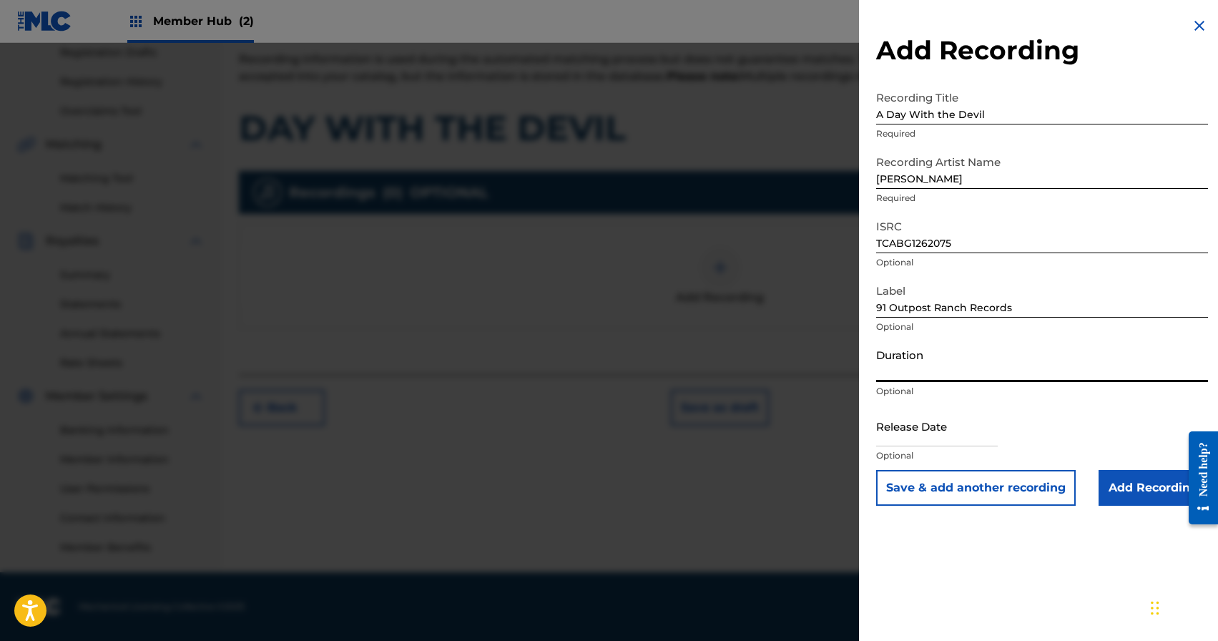
click at [931, 368] on input "Duration" at bounding box center [1042, 361] width 332 height 41
type input "03:45"
click at [929, 430] on input "text" at bounding box center [937, 426] width 122 height 41
select select "8"
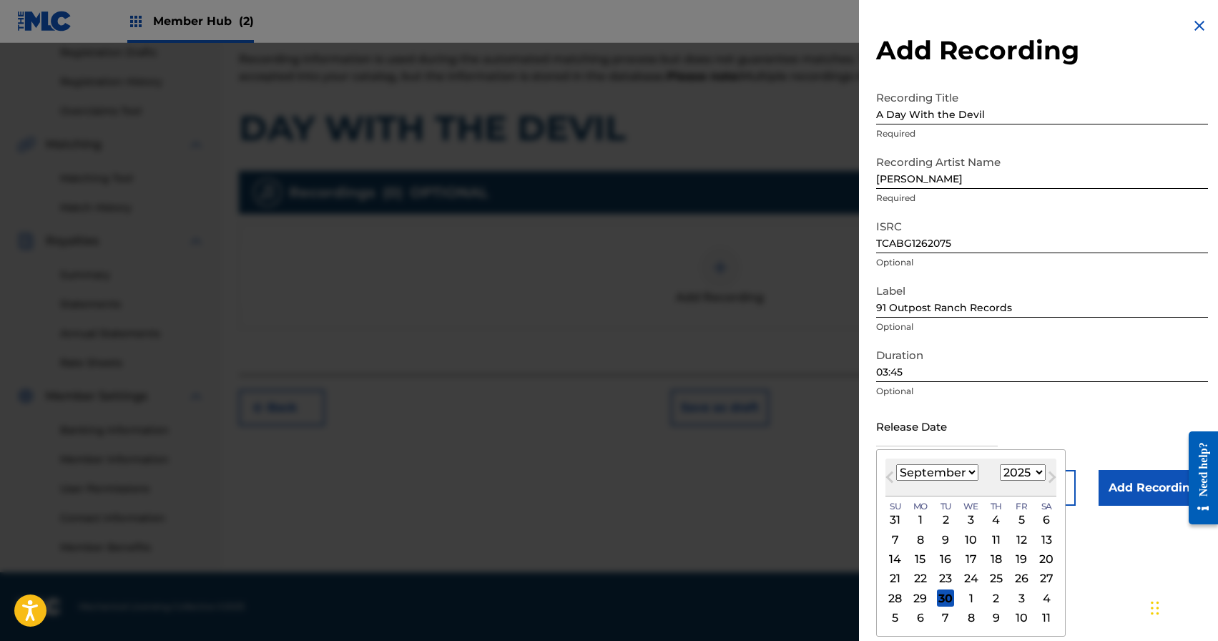
click at [1046, 461] on div "September 2025 January February March April May June July August September Octo…" at bounding box center [970, 477] width 171 height 38
click at [1038, 473] on select "1899 1900 1901 1902 1903 1904 1905 1906 1907 1908 1909 1910 1911 1912 1913 1914…" at bounding box center [1023, 472] width 46 height 16
select select "2008"
click at [1000, 464] on select "1899 1900 1901 1902 1903 1904 1905 1906 1907 1908 1909 1910 1911 1912 1913 1914…" at bounding box center [1023, 472] width 46 height 16
click at [938, 479] on select "January February March April May June July August September October November De…" at bounding box center [937, 472] width 82 height 16
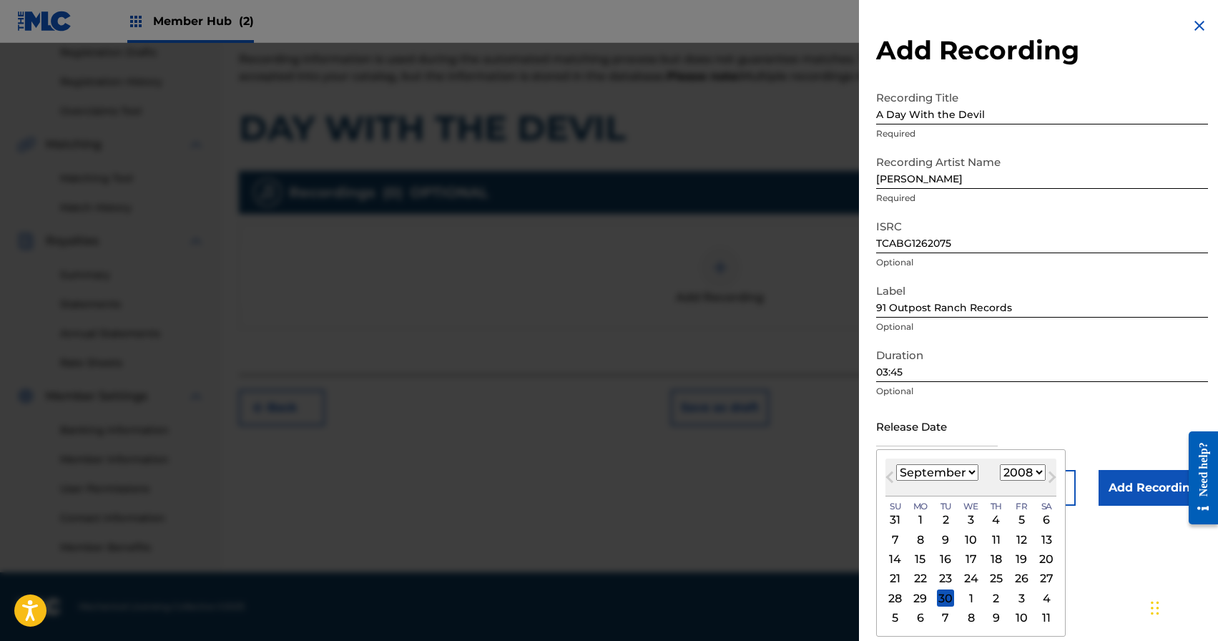
select select "5"
click at [896, 464] on select "January February March April May June July August September October November De…" at bounding box center [937, 472] width 82 height 16
click at [946, 539] on div "10" at bounding box center [945, 539] width 17 height 17
type input "June 10 2008"
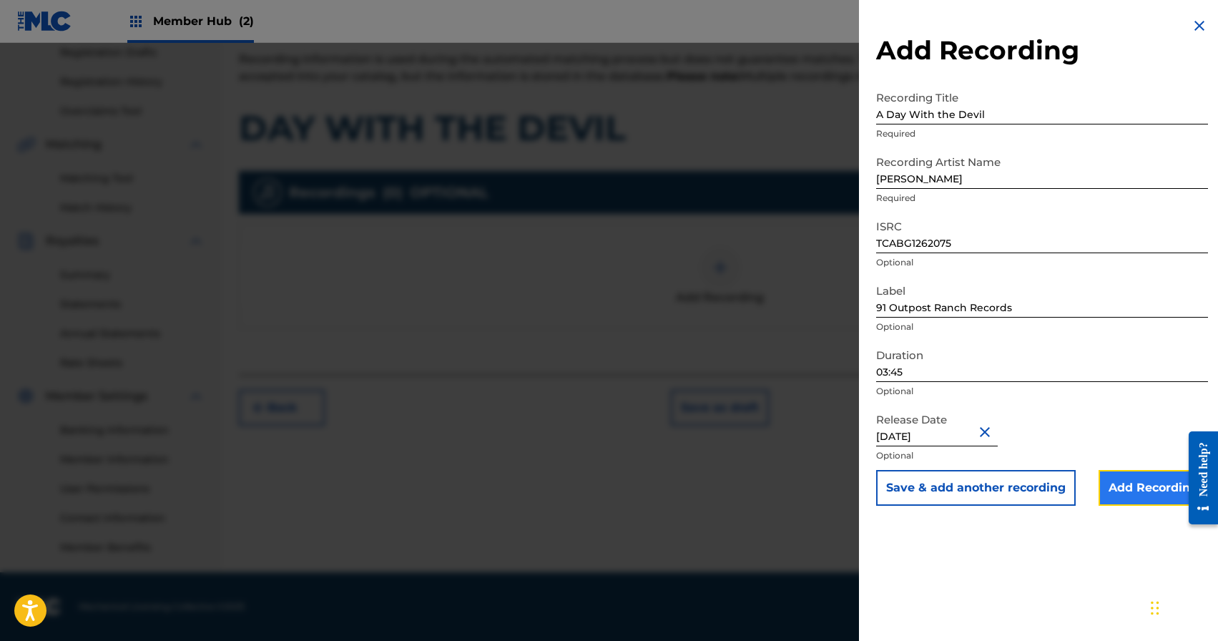
click at [1112, 485] on input "Add Recording" at bounding box center [1153, 488] width 109 height 36
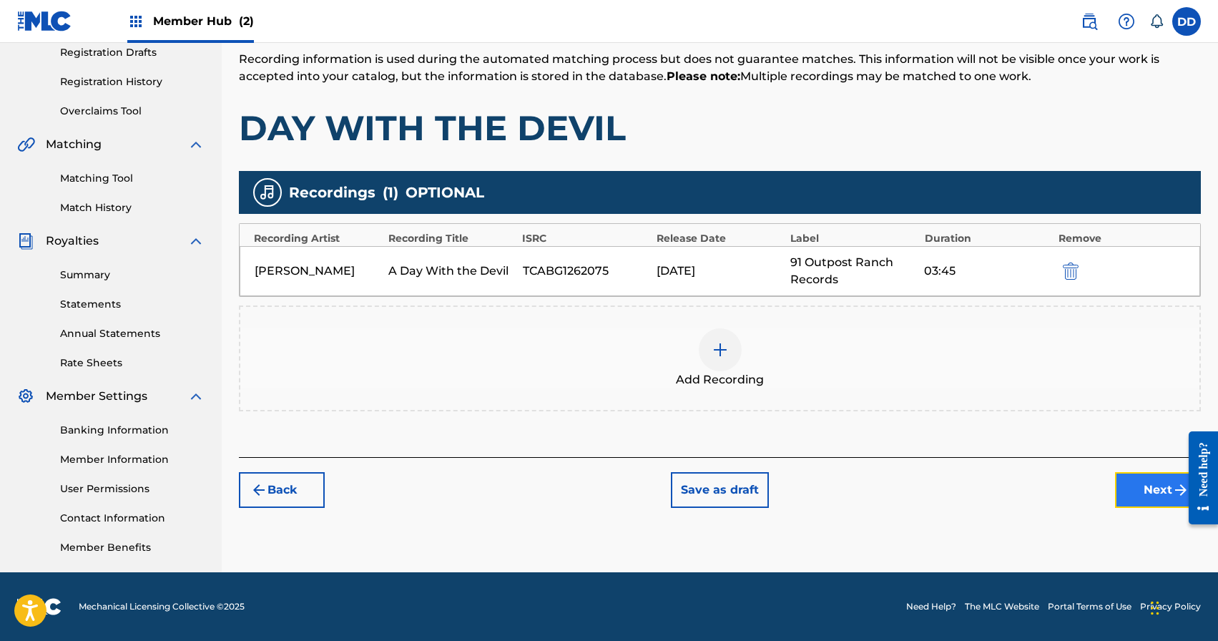
click at [1124, 492] on button "Next" at bounding box center [1158, 490] width 86 height 36
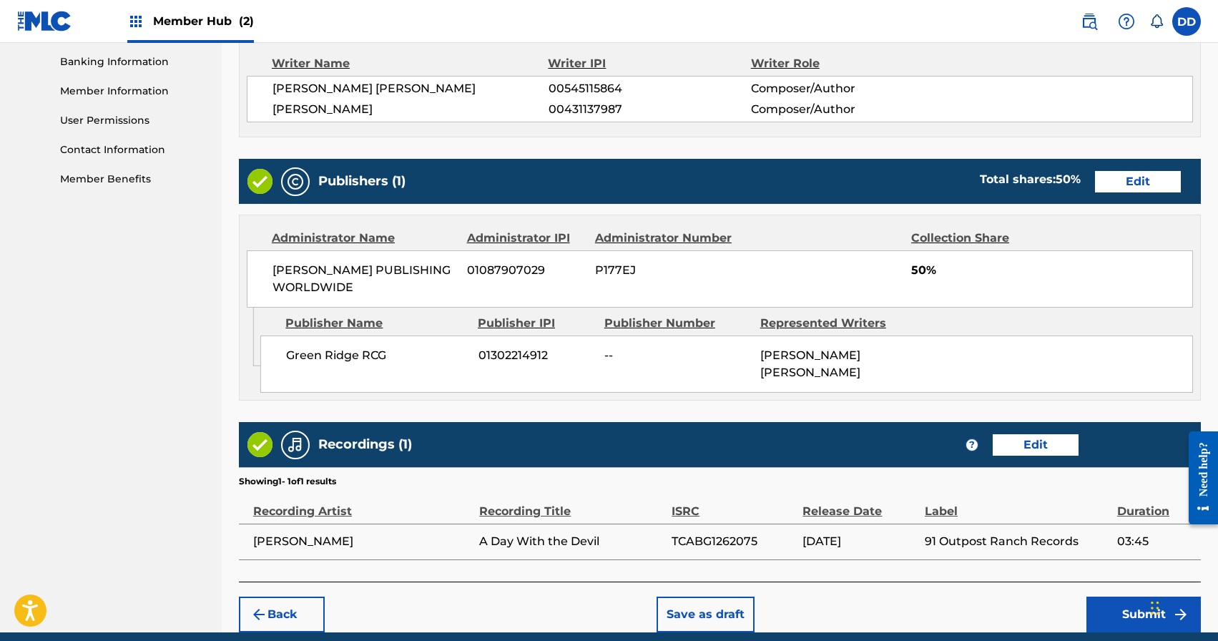
scroll to position [659, 0]
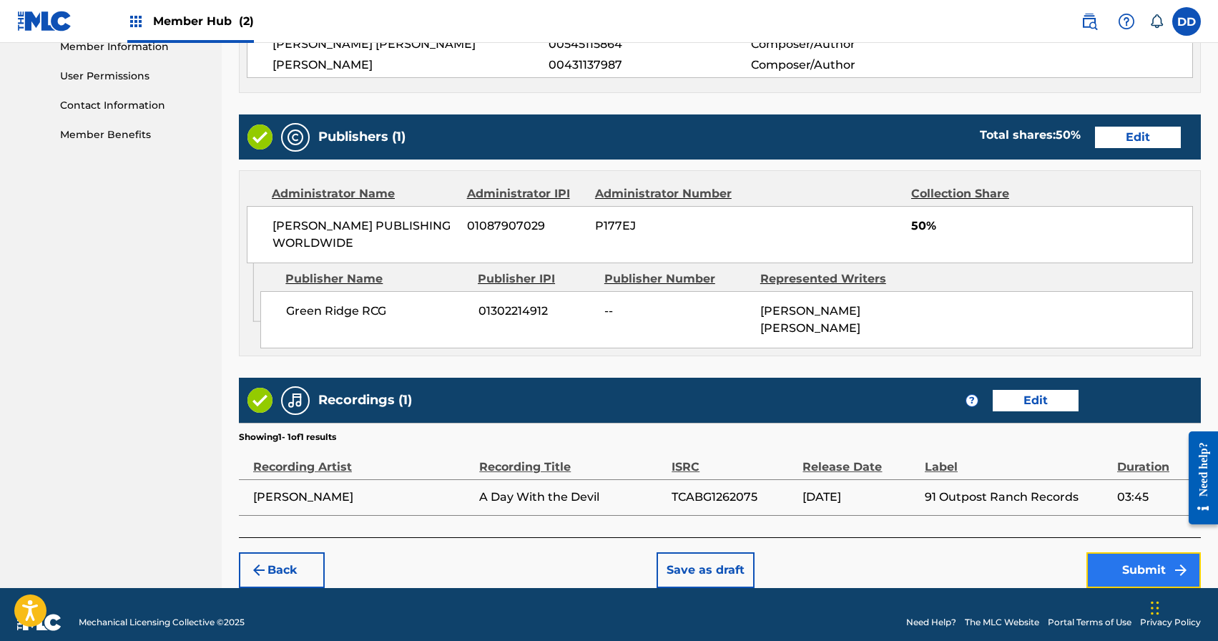
click at [1134, 552] on button "Submit" at bounding box center [1143, 570] width 114 height 36
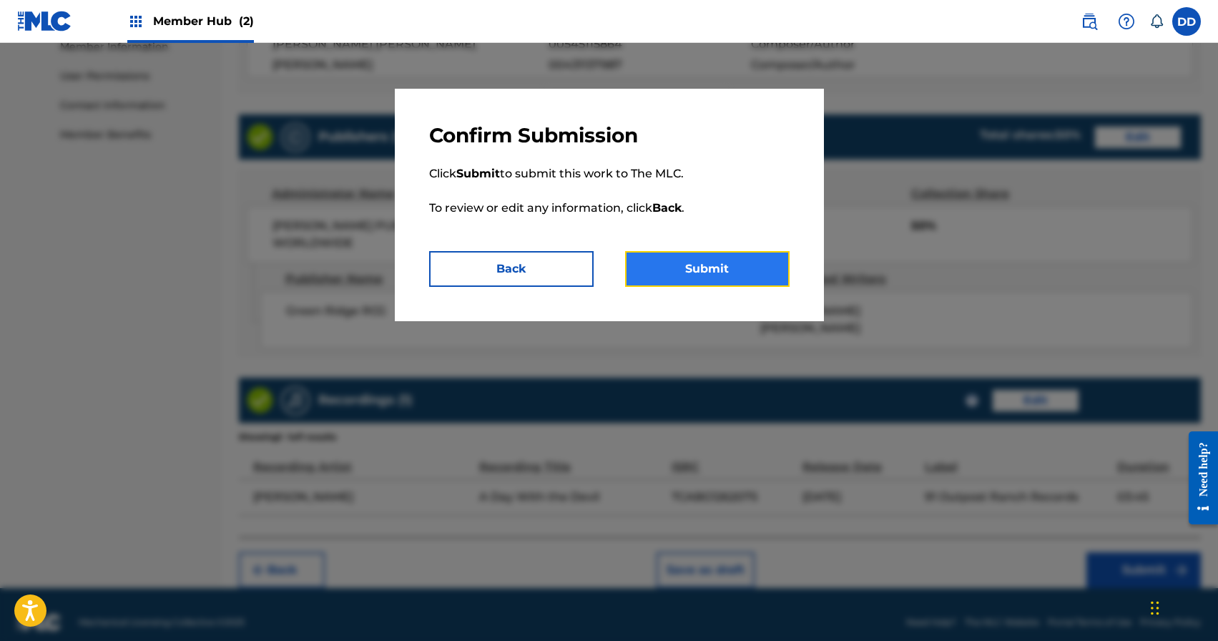
click at [756, 268] on button "Submit" at bounding box center [707, 269] width 165 height 36
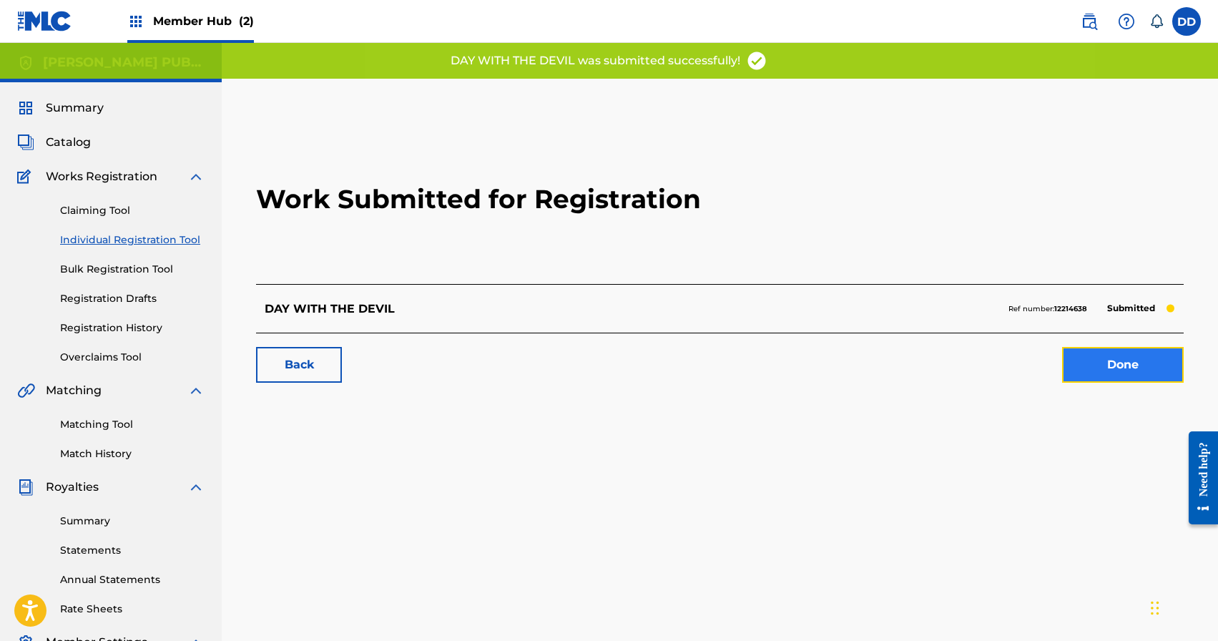
click at [1138, 368] on link "Done" at bounding box center [1123, 365] width 122 height 36
